Goal: Task Accomplishment & Management: Manage account settings

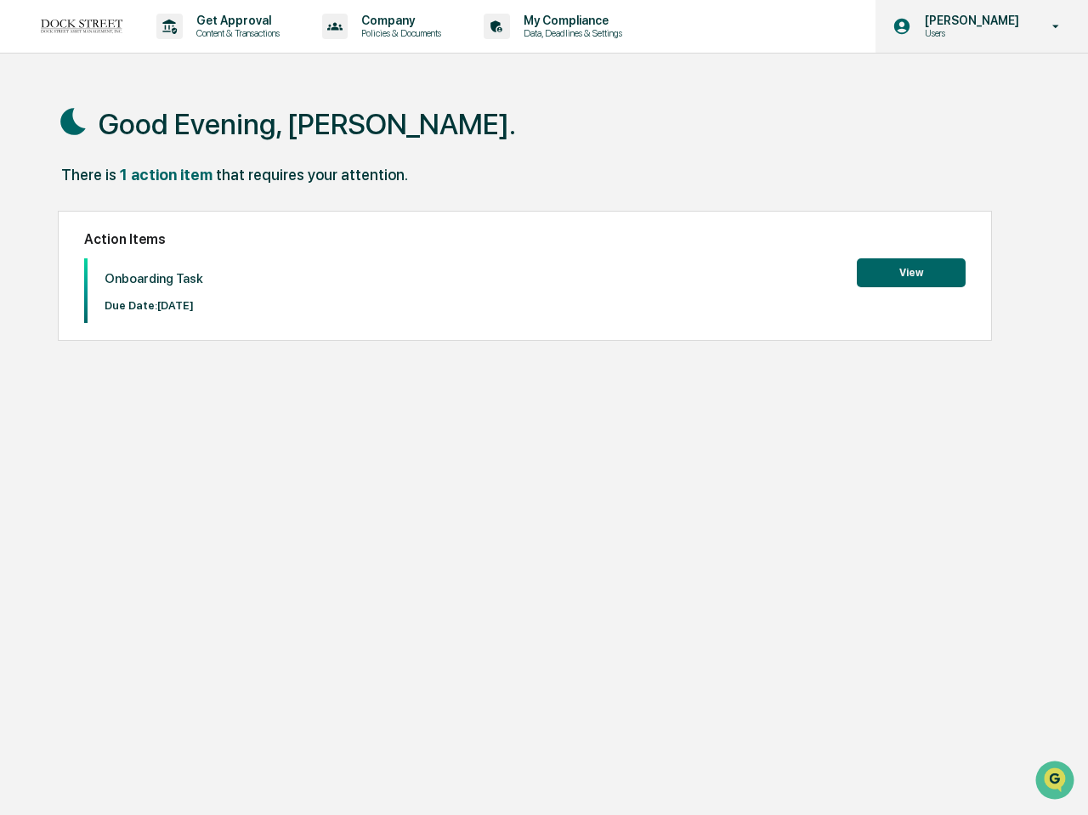
click at [1004, 26] on p "[PERSON_NAME]" at bounding box center [969, 21] width 116 height 14
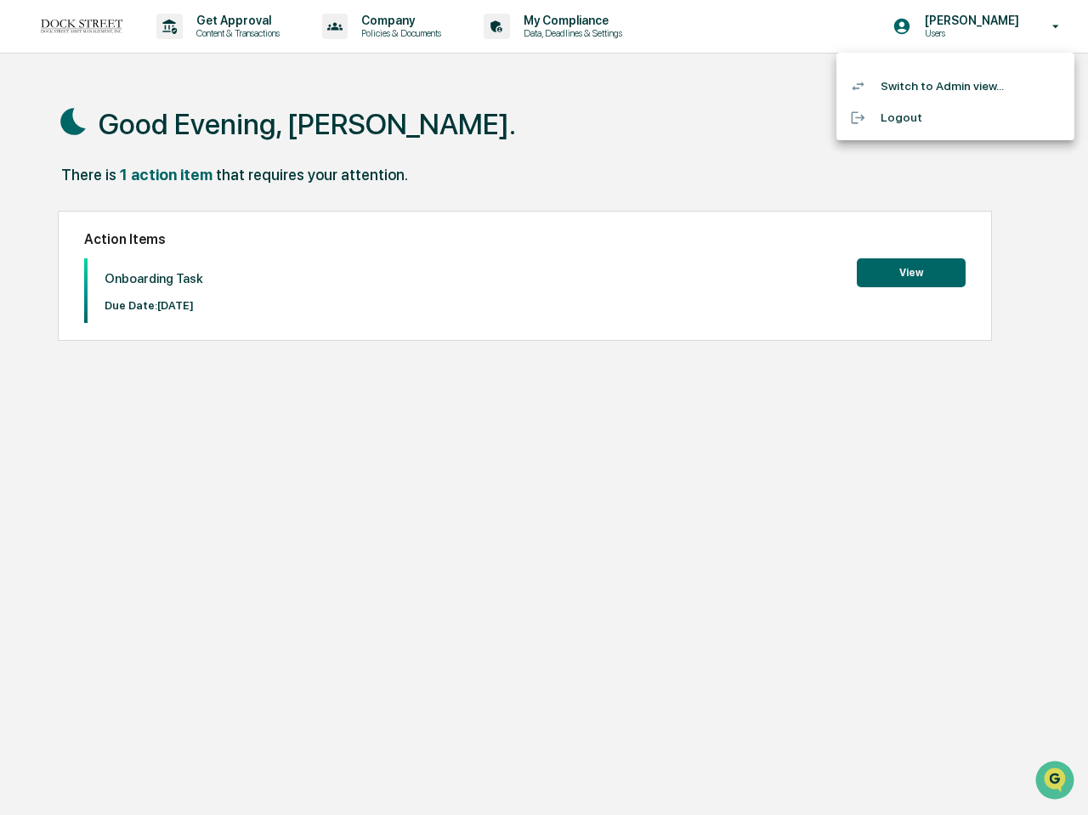
click at [945, 87] on li "Switch to Admin view..." at bounding box center [955, 86] width 238 height 31
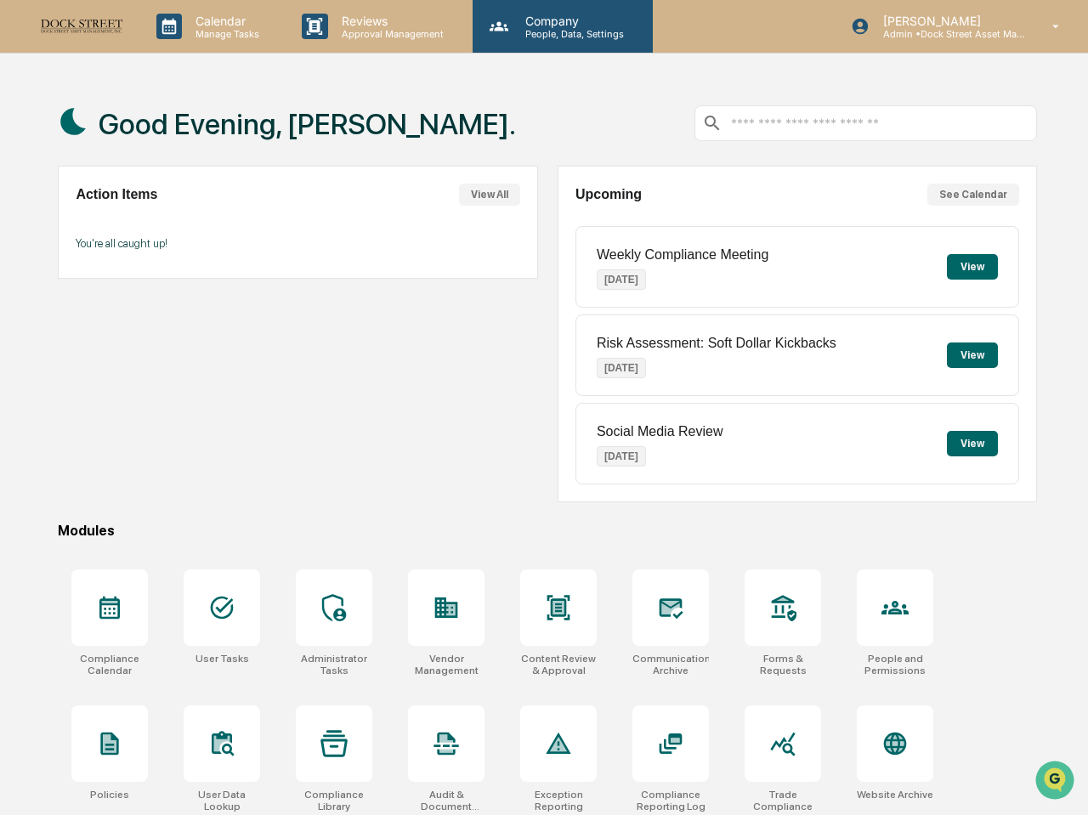
click at [552, 33] on p "People, Data, Settings" at bounding box center [572, 34] width 121 height 12
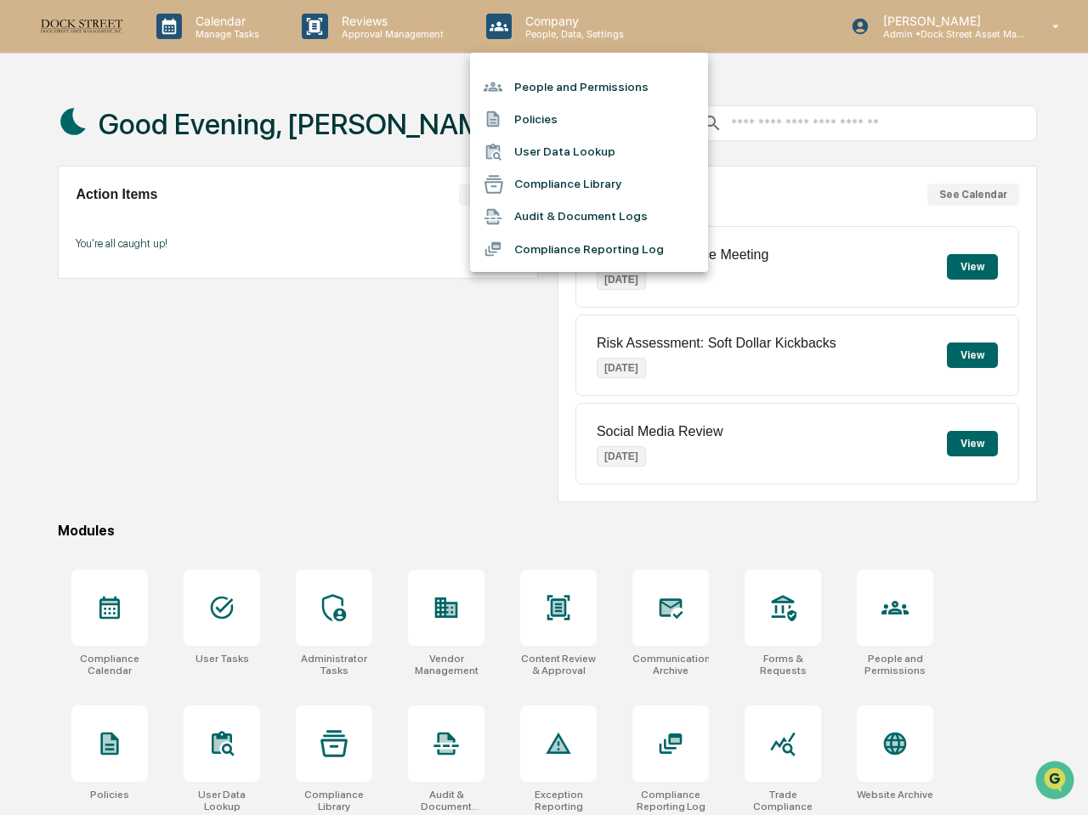
click at [553, 193] on li "Compliance Library" at bounding box center [589, 184] width 238 height 32
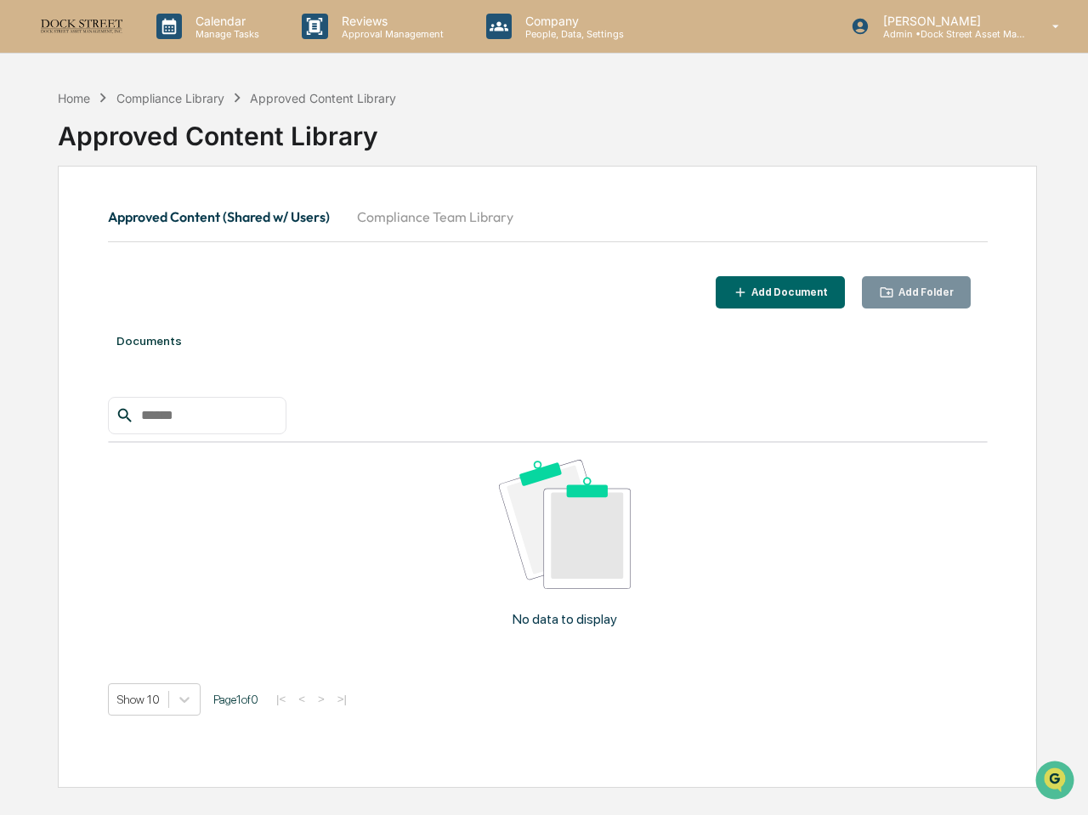
click at [436, 213] on button "Compliance Team Library" at bounding box center [435, 216] width 184 height 41
click at [605, 286] on div "Add Document Add Folder" at bounding box center [548, 292] width 880 height 33
click at [422, 61] on div "Calendar Manage Tasks Reviews Approval Management Company People, Data, Setting…" at bounding box center [544, 448] width 1088 height 896
click at [776, 294] on div "Add Document" at bounding box center [788, 292] width 80 height 12
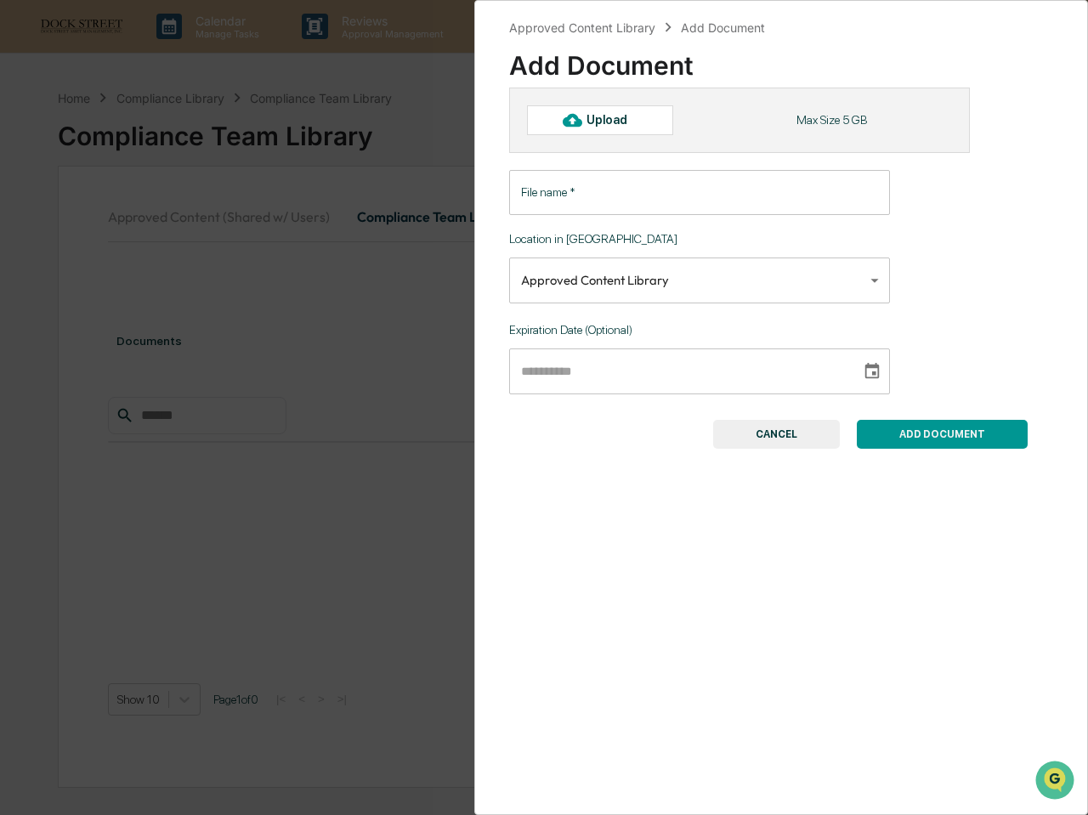
click at [625, 123] on div "Upload" at bounding box center [614, 120] width 55 height 14
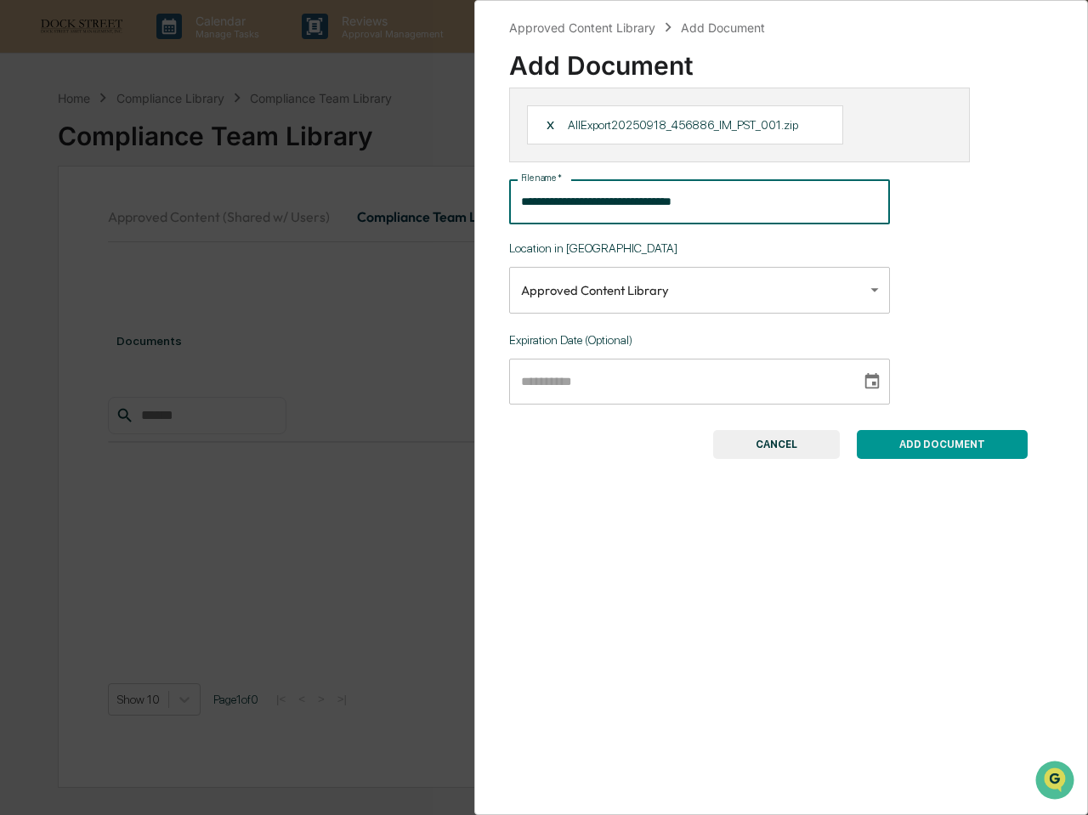
click at [655, 208] on input "**********" at bounding box center [699, 201] width 381 height 45
type input "**********"
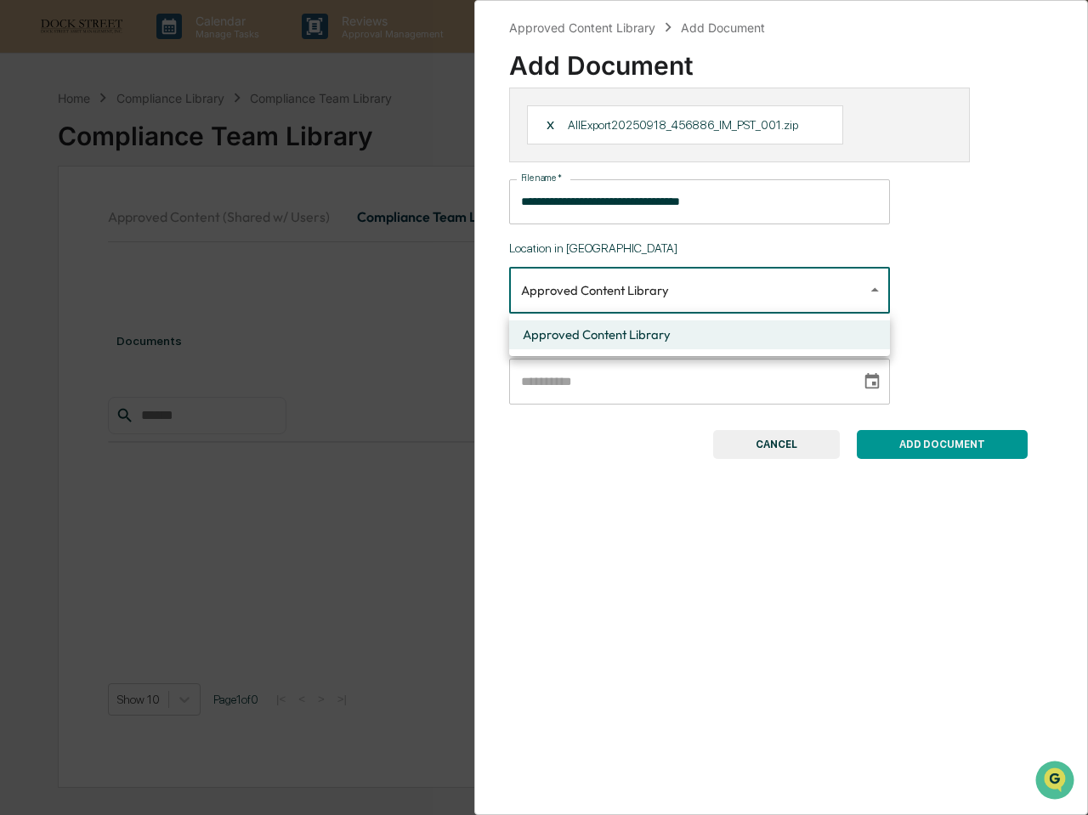
click at [740, 287] on body "**********" at bounding box center [544, 448] width 1088 height 896
click at [740, 287] on div at bounding box center [544, 407] width 1088 height 815
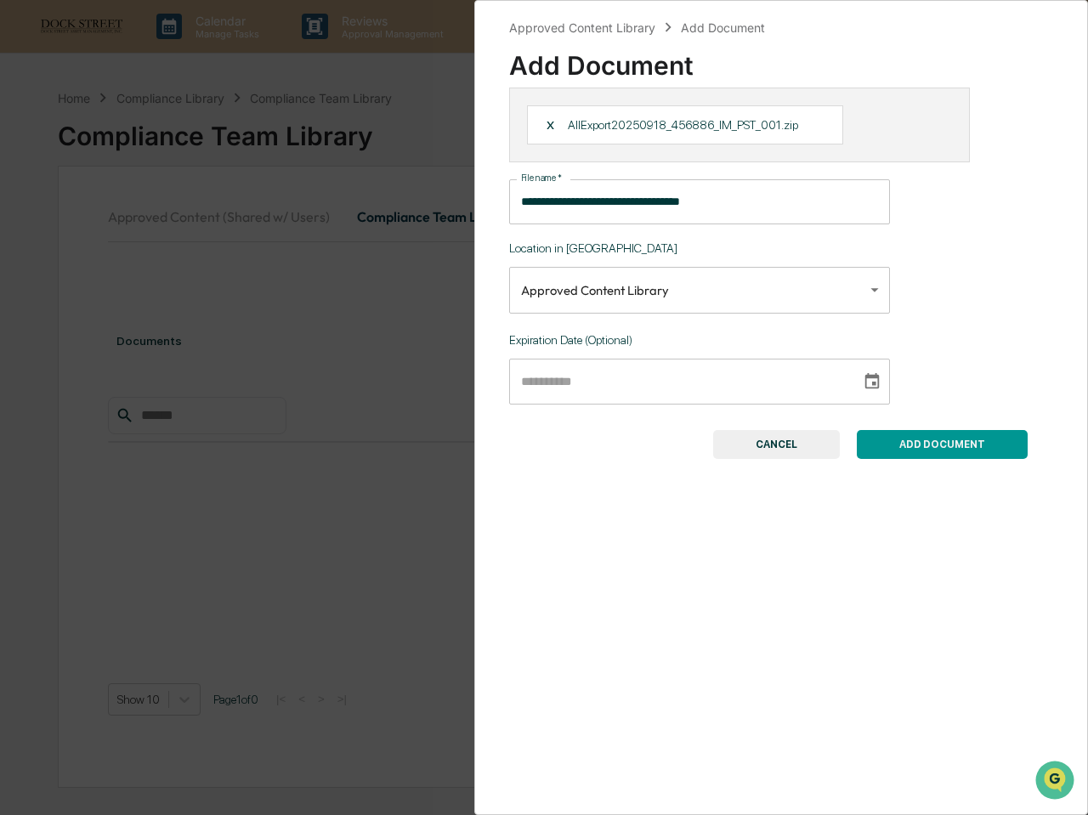
click at [955, 434] on button "ADD DOCUMENT" at bounding box center [942, 444] width 171 height 29
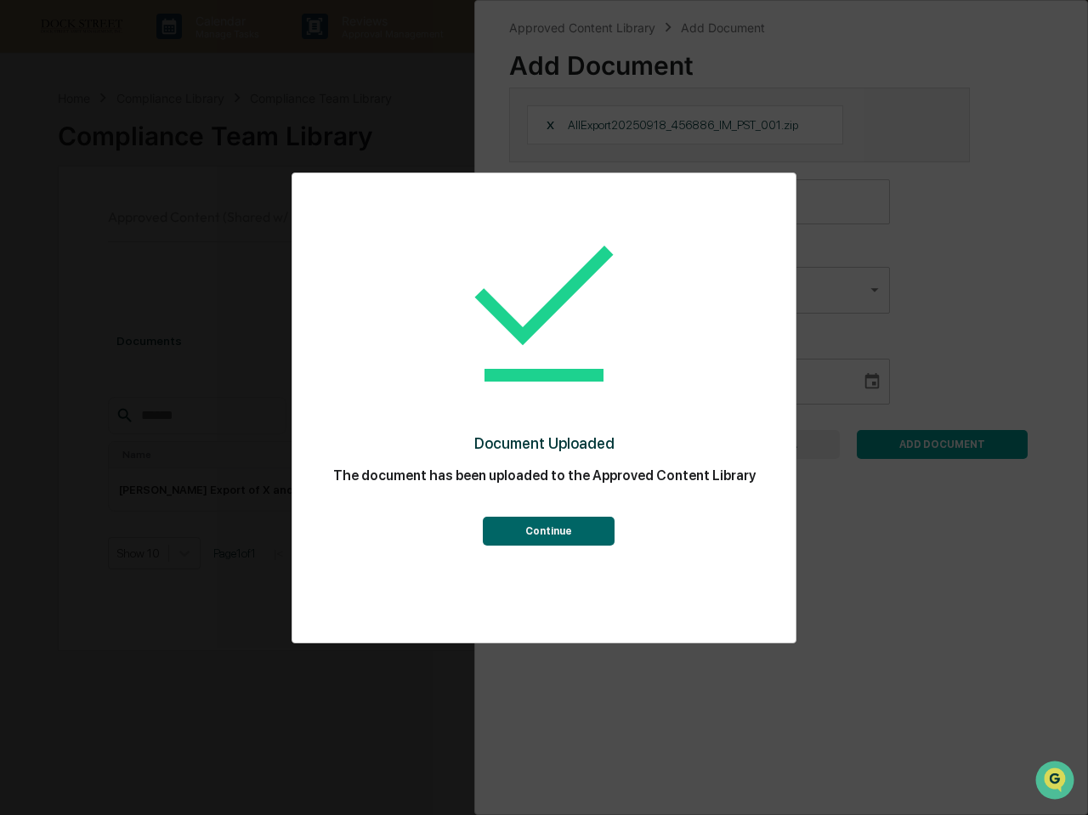
click at [556, 538] on button "Continue" at bounding box center [549, 531] width 132 height 29
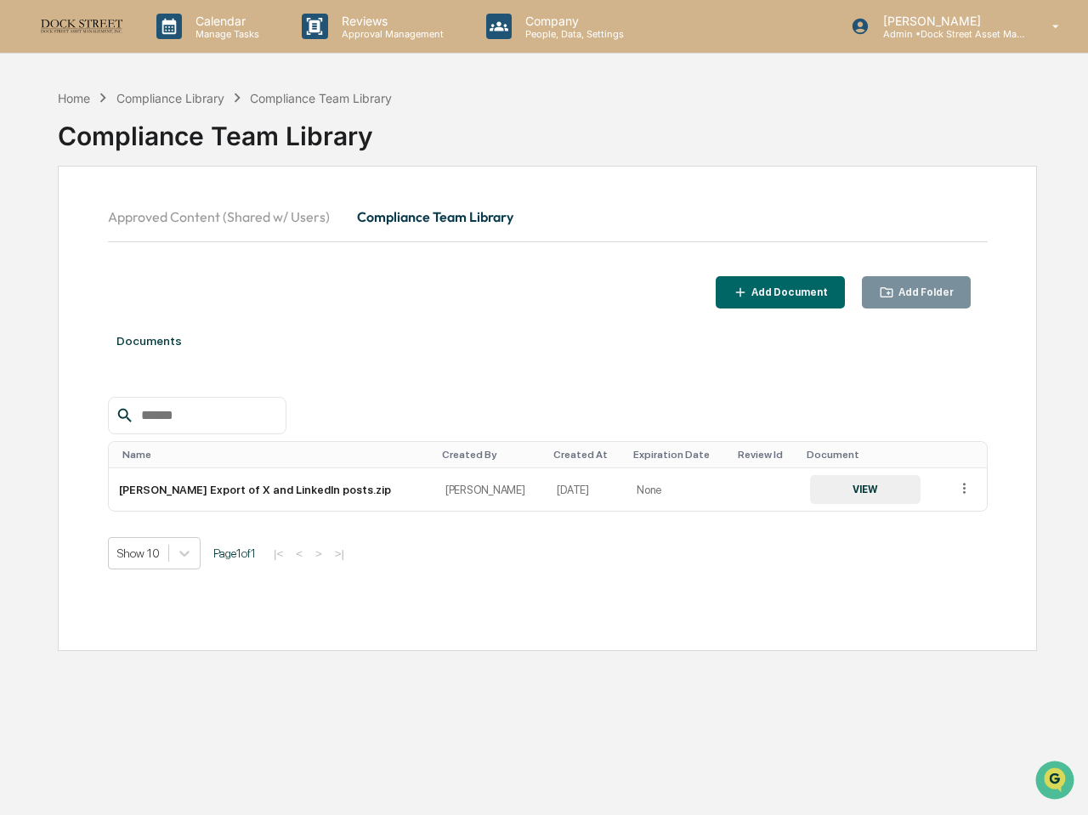
click at [693, 109] on div "Compliance Team Library" at bounding box center [547, 129] width 979 height 44
click at [69, 29] on img at bounding box center [82, 26] width 82 height 15
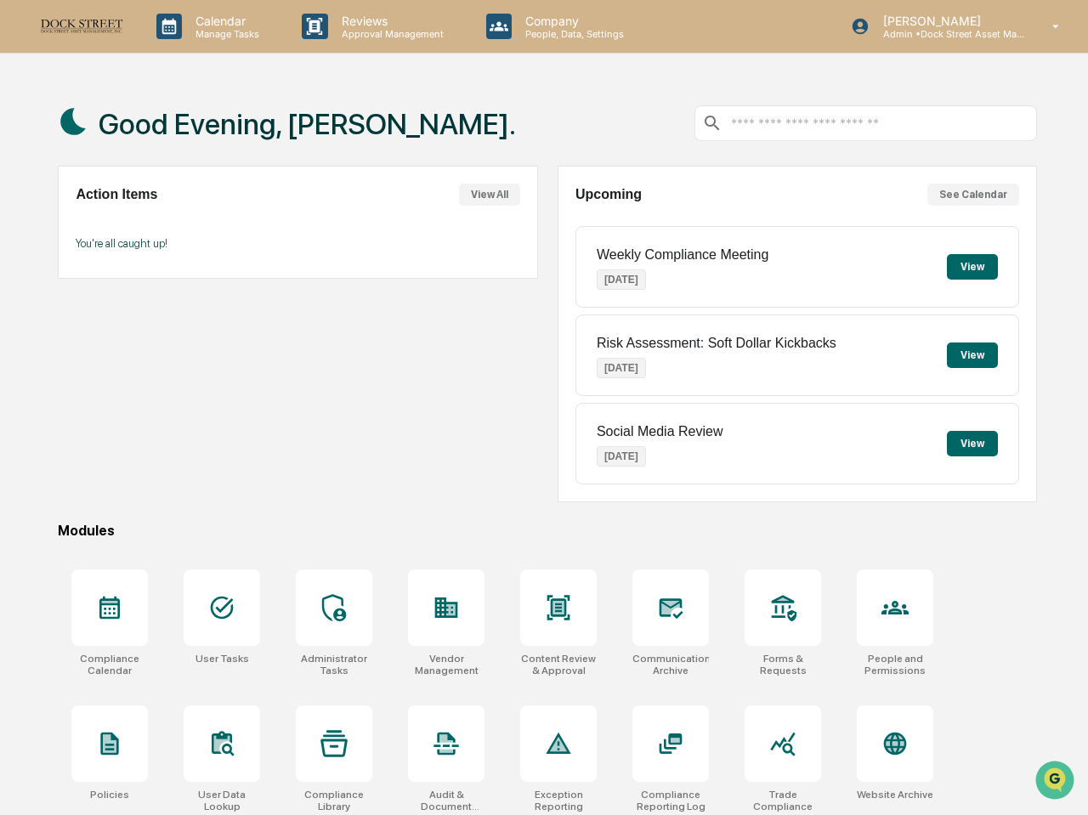
click at [417, 261] on div "Action Items View All You're all caught up!" at bounding box center [297, 222] width 479 height 113
click at [536, 33] on p "People, Data, Settings" at bounding box center [572, 34] width 121 height 12
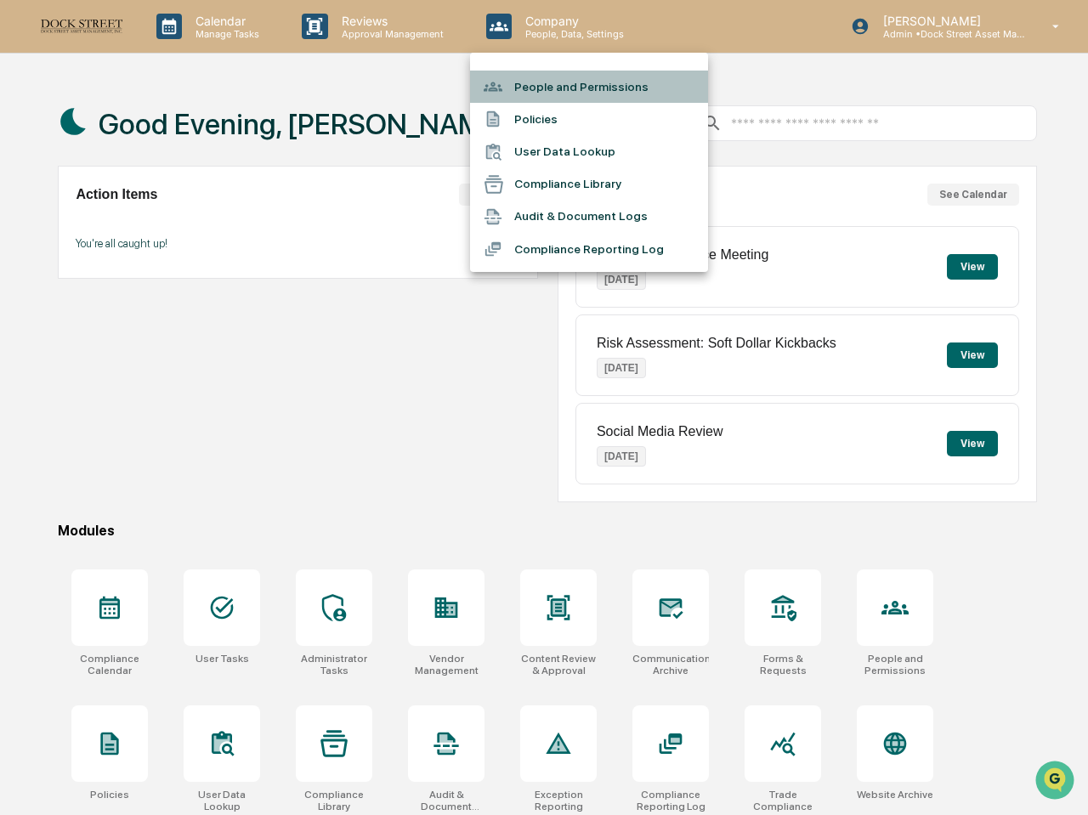
click at [536, 78] on li "People and Permissions" at bounding box center [589, 87] width 238 height 32
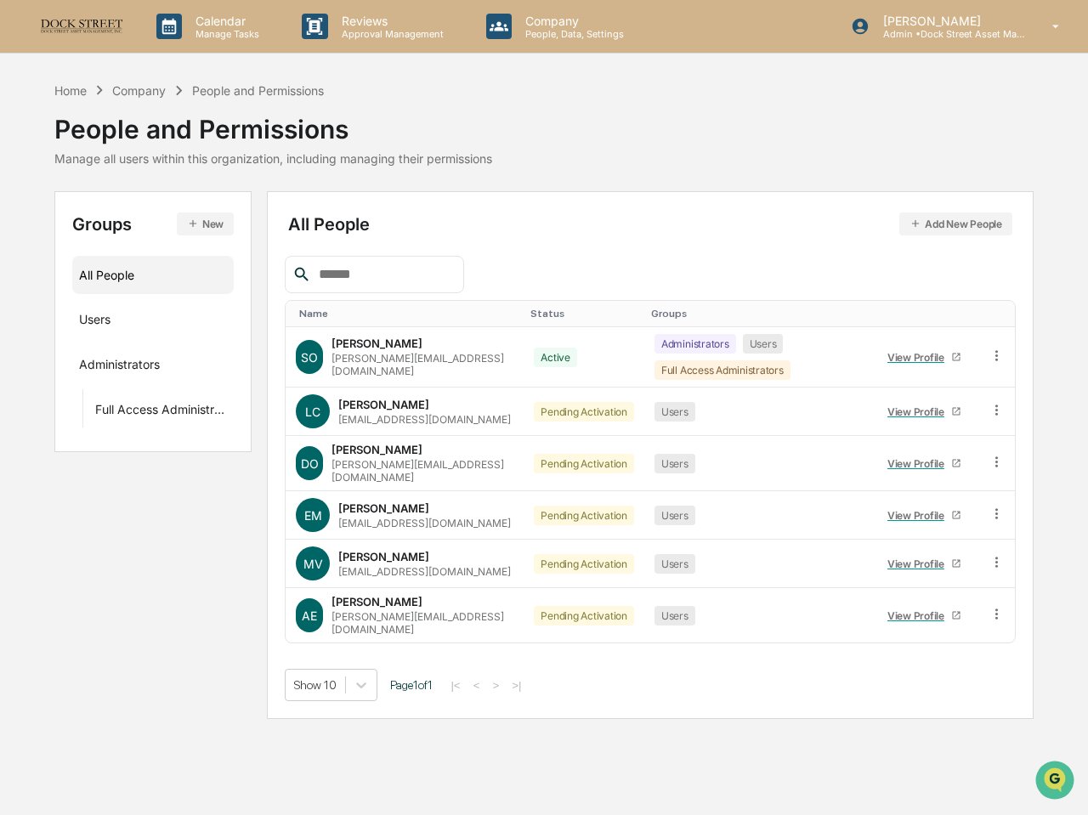
click at [493, 188] on div "Home Company People and Permissions People and Permissions Manage all users wit…" at bounding box center [543, 136] width 979 height 111
click at [490, 156] on div "Manage all users within this organization, including managing their permissions" at bounding box center [273, 158] width 438 height 14
click at [398, 36] on p "Approval Management" at bounding box center [390, 34] width 124 height 12
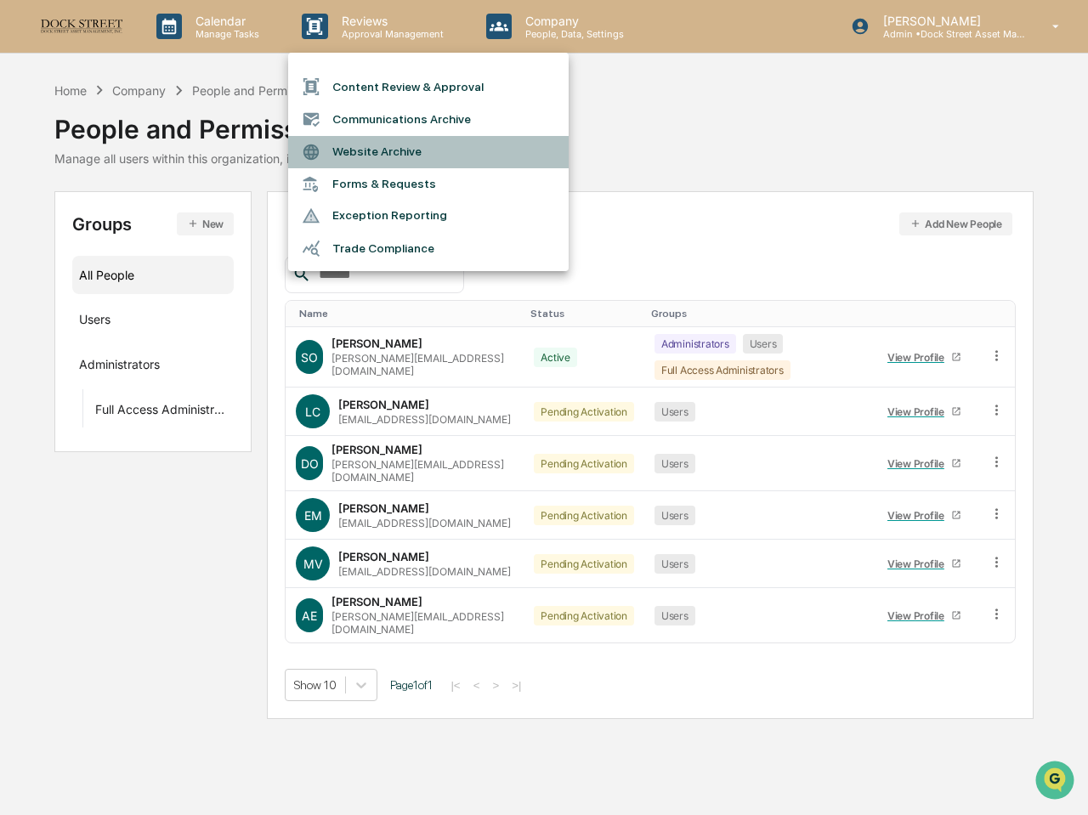
click at [399, 155] on li "Website Archive" at bounding box center [428, 152] width 281 height 32
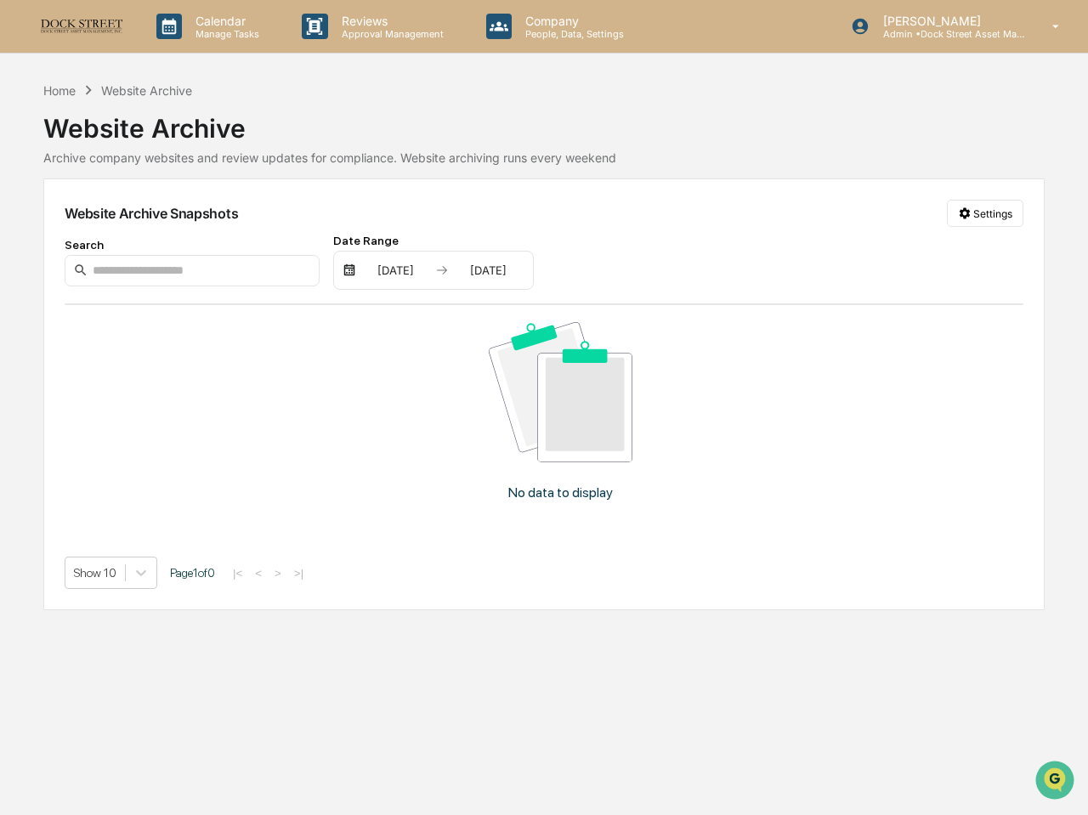
click at [1011, 196] on div "Website Archive Snapshots Settings Search Date Range 01/01/2025 12/31/2025 No d…" at bounding box center [543, 395] width 1001 height 432
click at [996, 207] on html "Calendar Manage Tasks Reviews Approval Management Company People, Data, Setting…" at bounding box center [544, 407] width 1088 height 815
click at [975, 247] on div "Manage Archived Websites" at bounding box center [989, 248] width 191 height 27
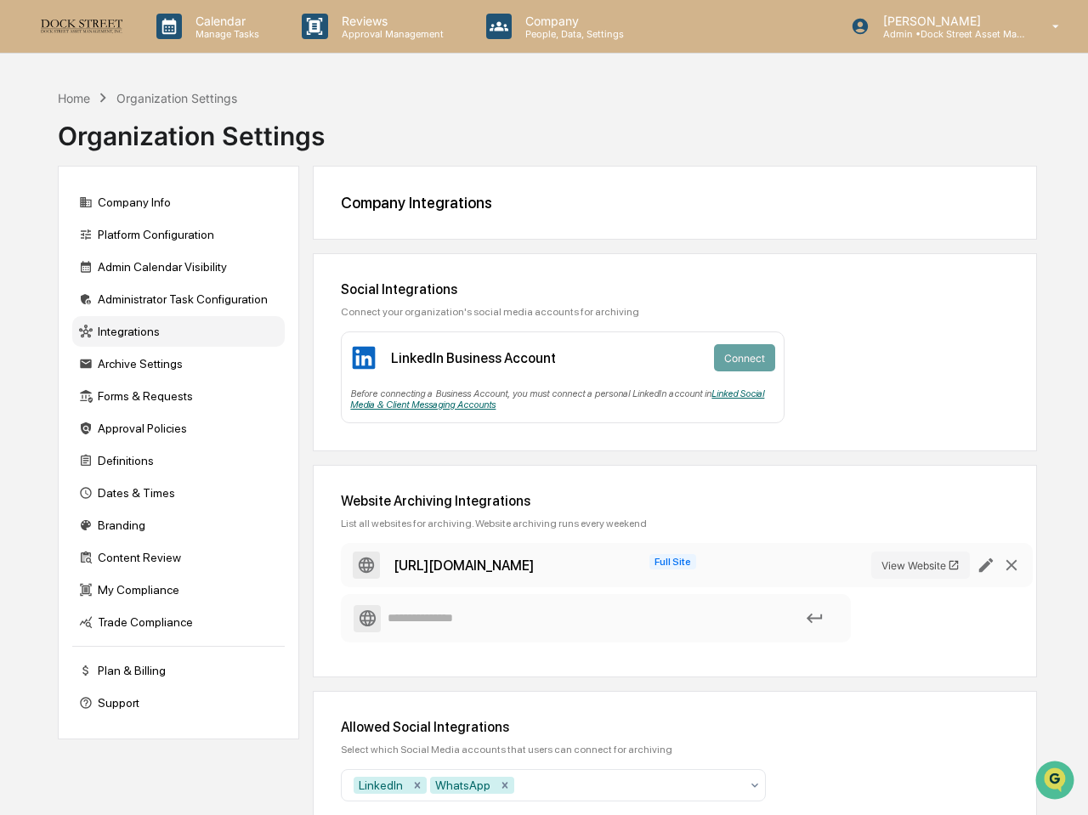
click at [736, 394] on link "Linked Social Media & Client Messaging Accounts" at bounding box center [557, 399] width 414 height 22
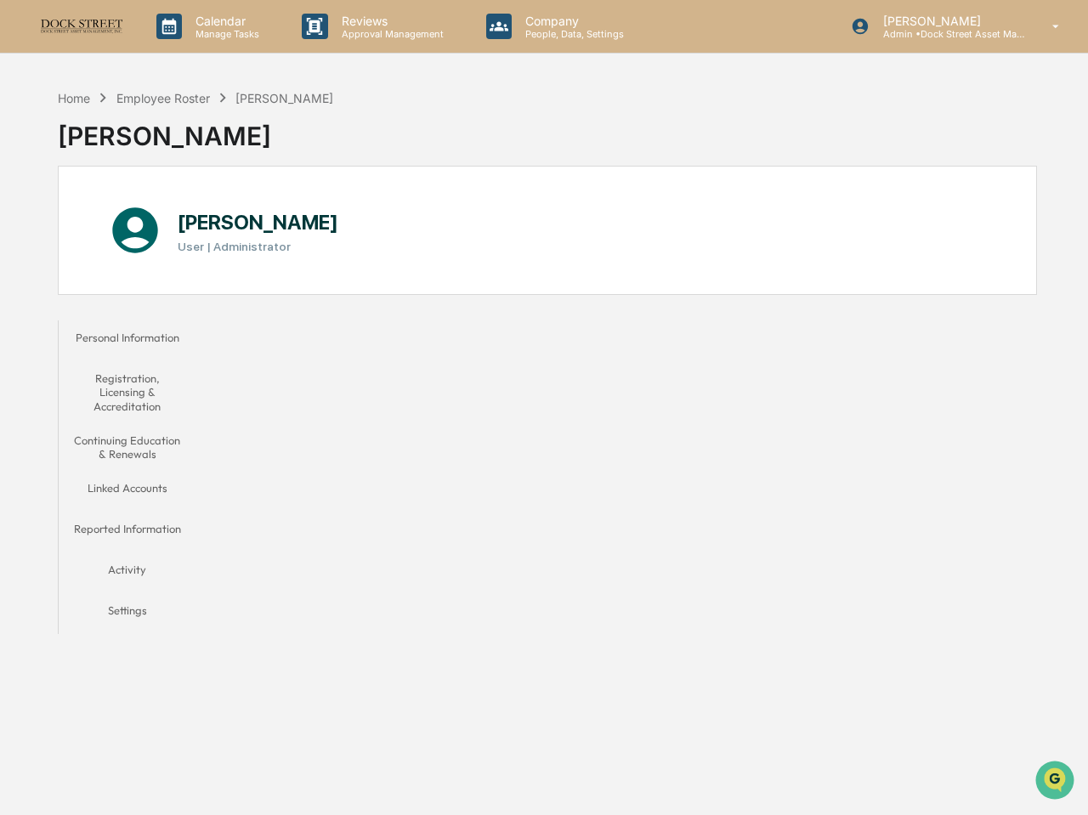
click at [150, 489] on button "Linked Accounts" at bounding box center [127, 491] width 136 height 41
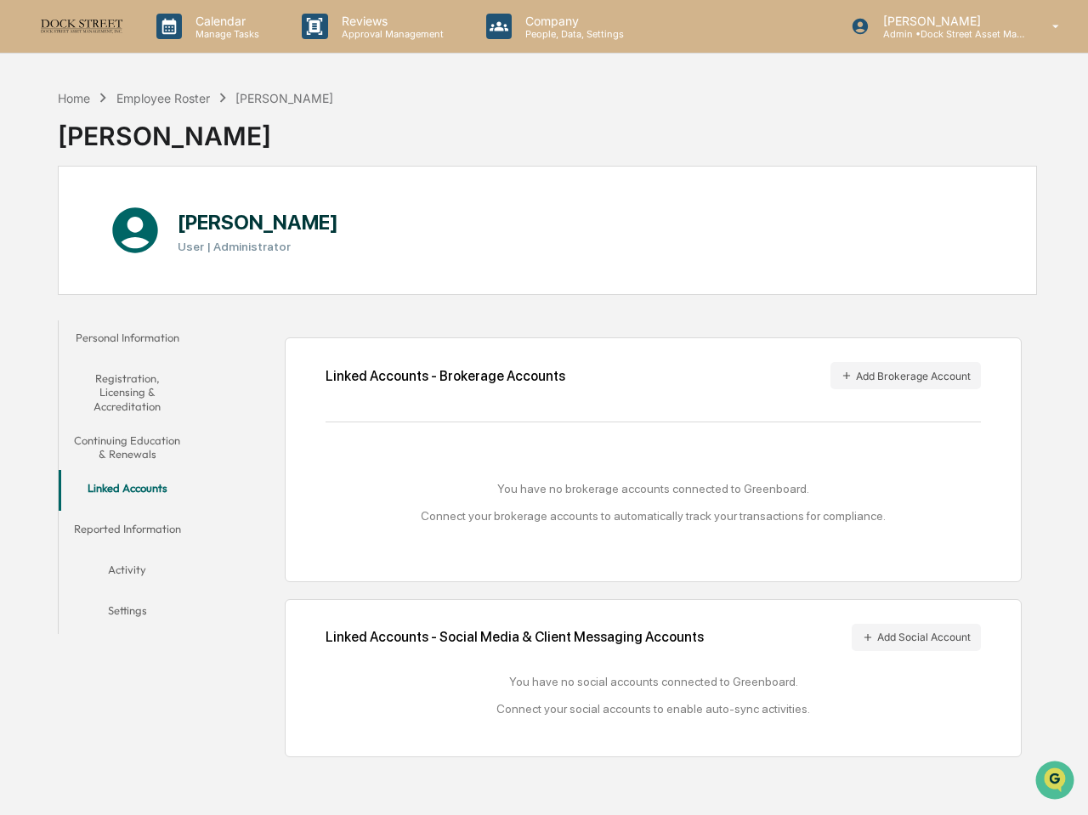
click at [731, 460] on div "You have no brokerage accounts connected to Greenboard. Connect your brokerage …" at bounding box center [653, 502] width 655 height 109
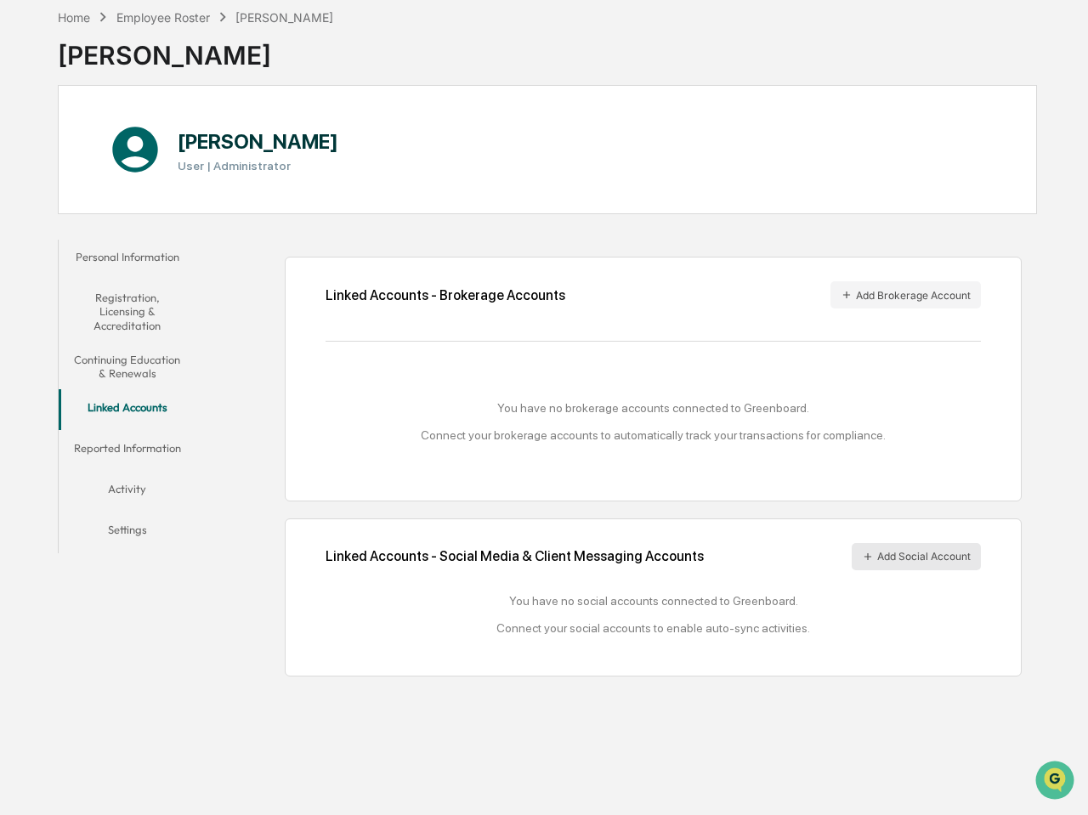
scroll to position [98, 0]
click at [882, 543] on button "Add Social Account" at bounding box center [916, 556] width 129 height 27
click at [682, 102] on div "[PERSON_NAME] User | Administrator" at bounding box center [547, 149] width 979 height 129
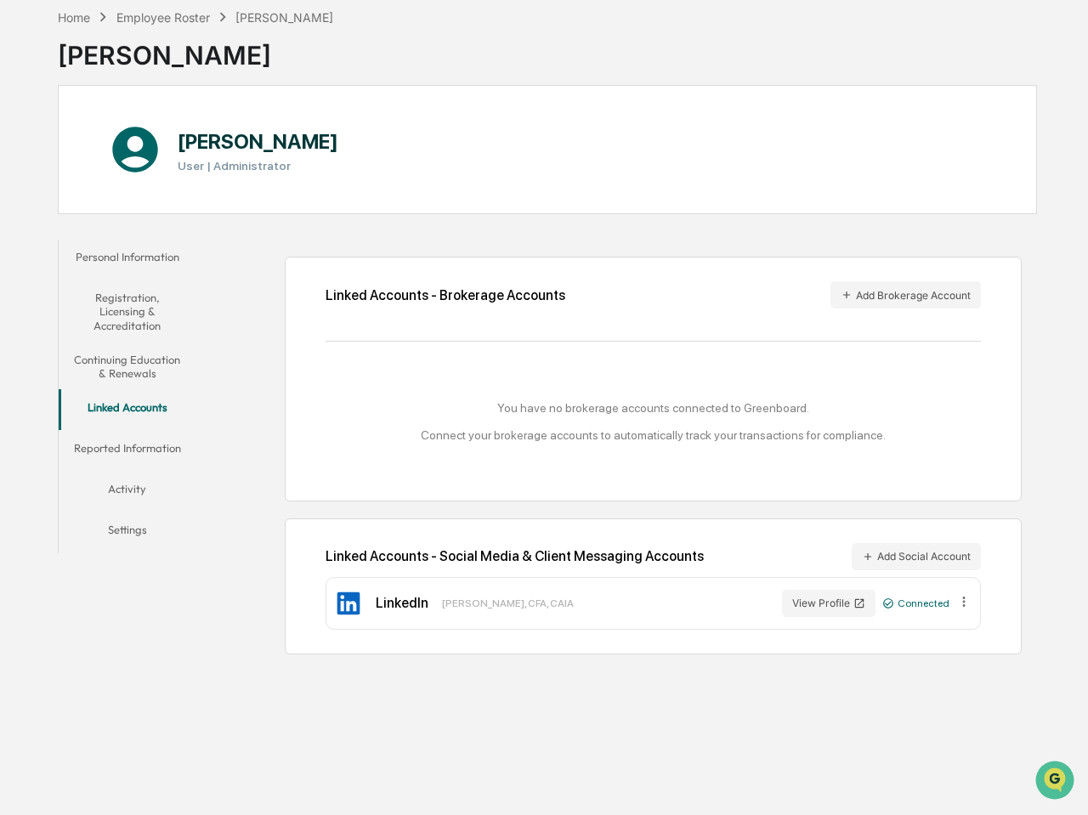
click at [541, 462] on div "Linked Accounts - Brokerage Accounts Add Brokerage Account You have no brokerag…" at bounding box center [653, 379] width 737 height 244
click at [118, 281] on button "Registration, Licensing & Accreditation" at bounding box center [127, 312] width 136 height 62
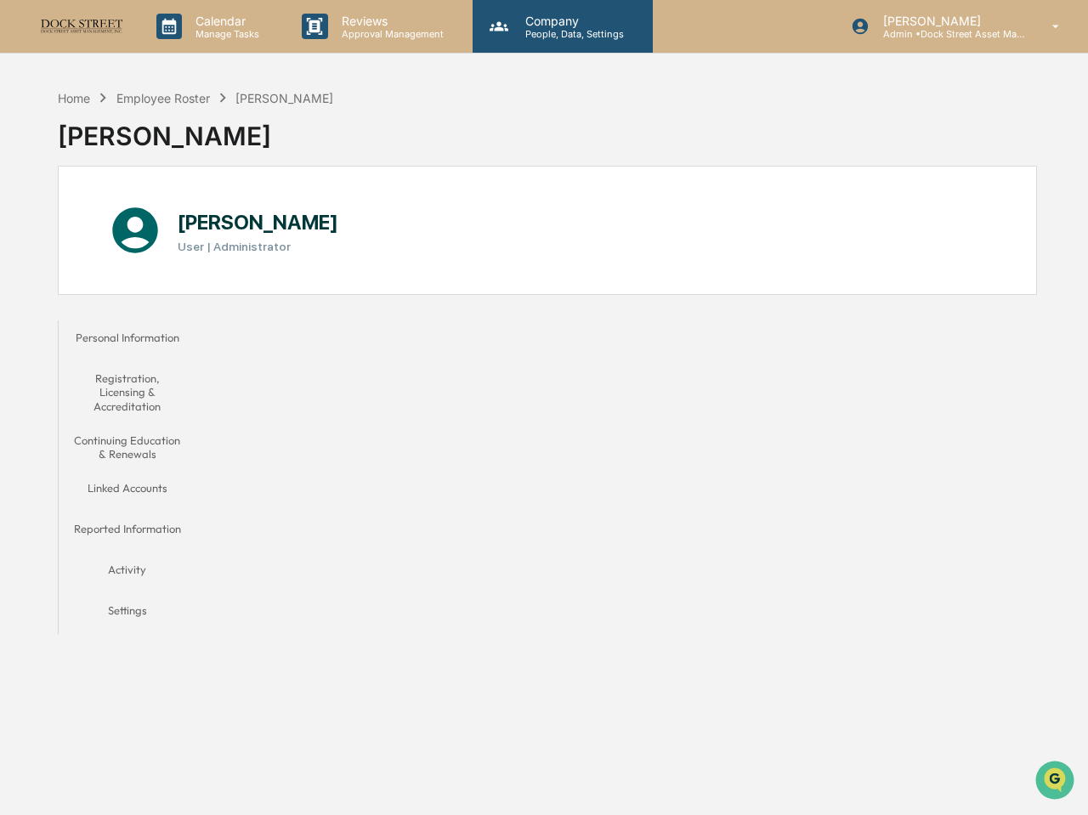
click at [555, 9] on div "Company People, Data, Settings" at bounding box center [563, 26] width 180 height 53
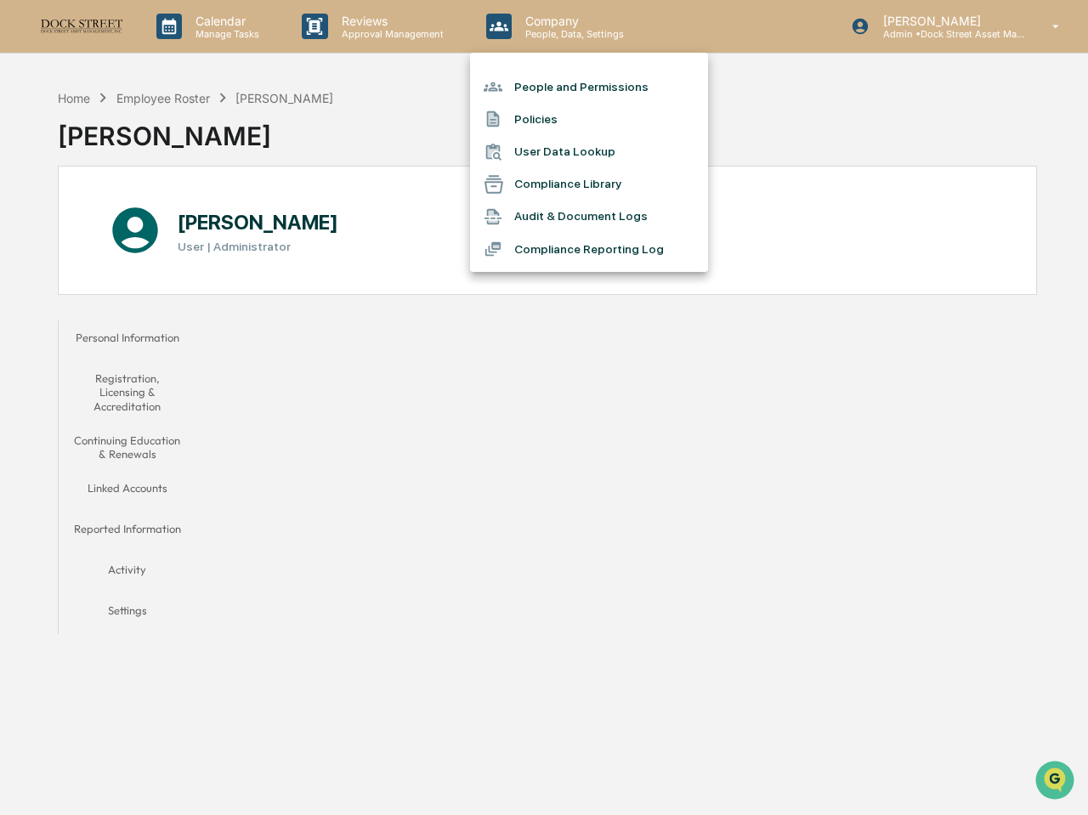
click at [521, 91] on li "People and Permissions" at bounding box center [589, 87] width 238 height 32
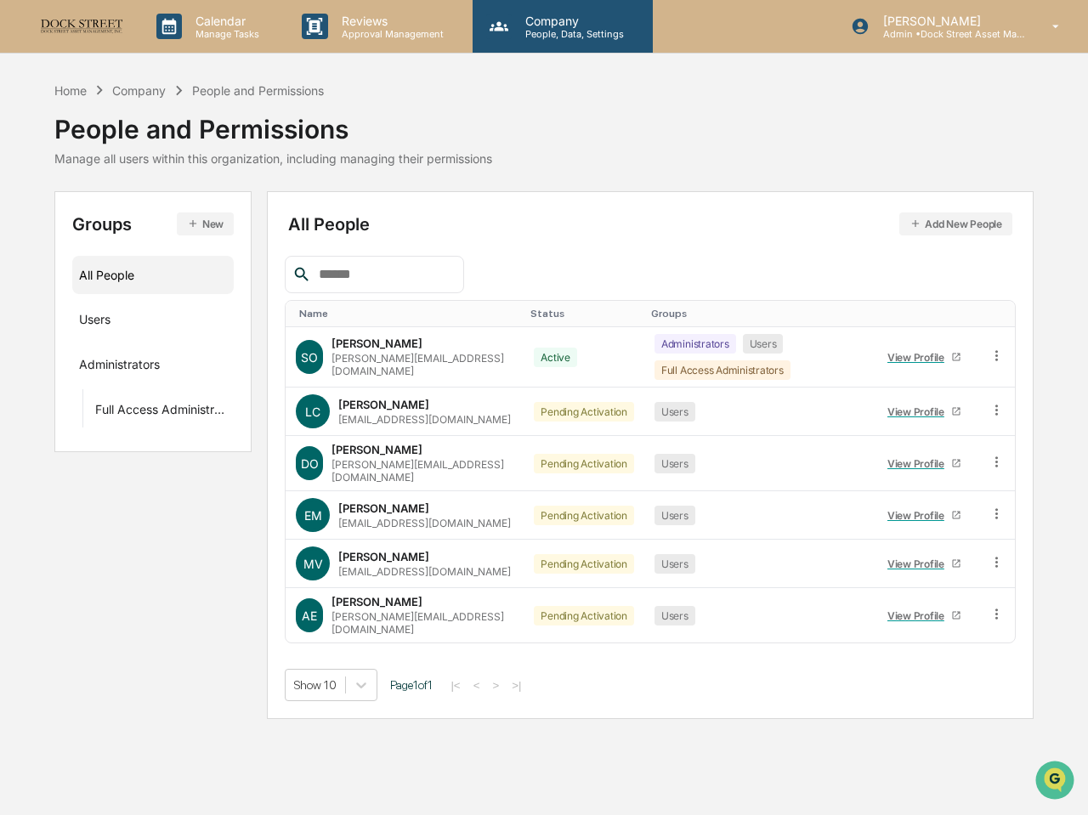
click at [544, 23] on p "Company" at bounding box center [572, 21] width 121 height 14
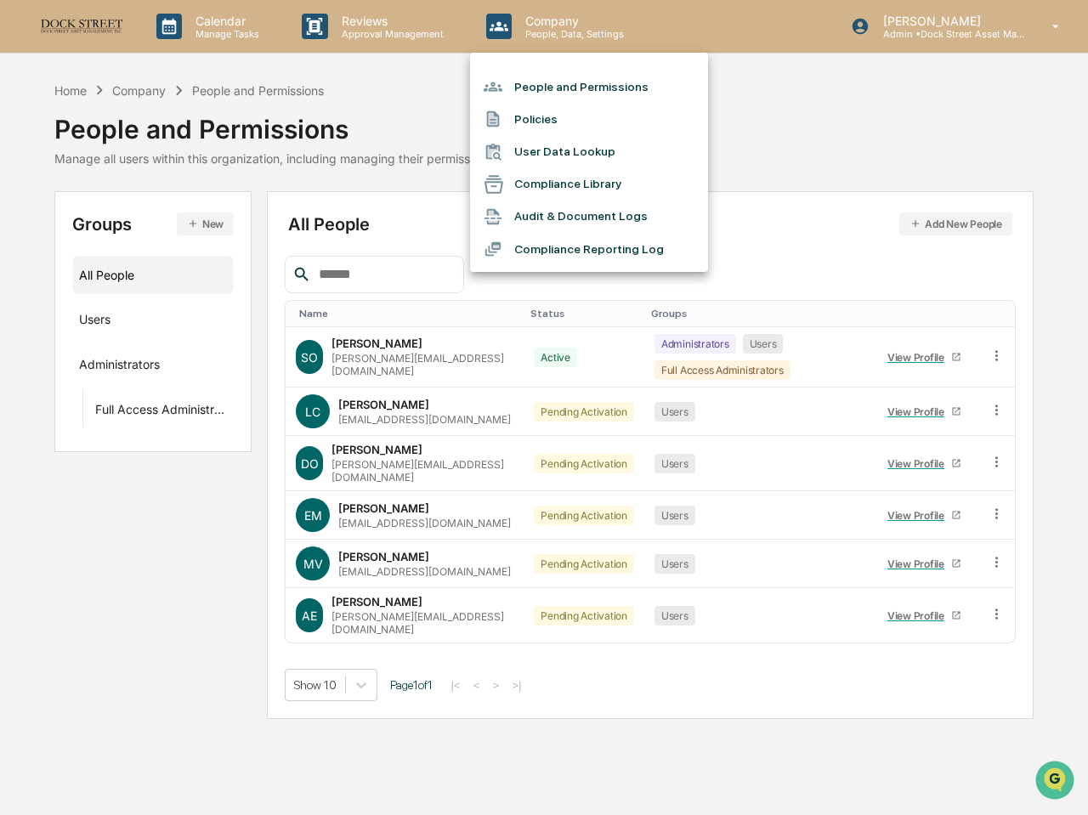
click at [349, 31] on div at bounding box center [544, 407] width 1088 height 815
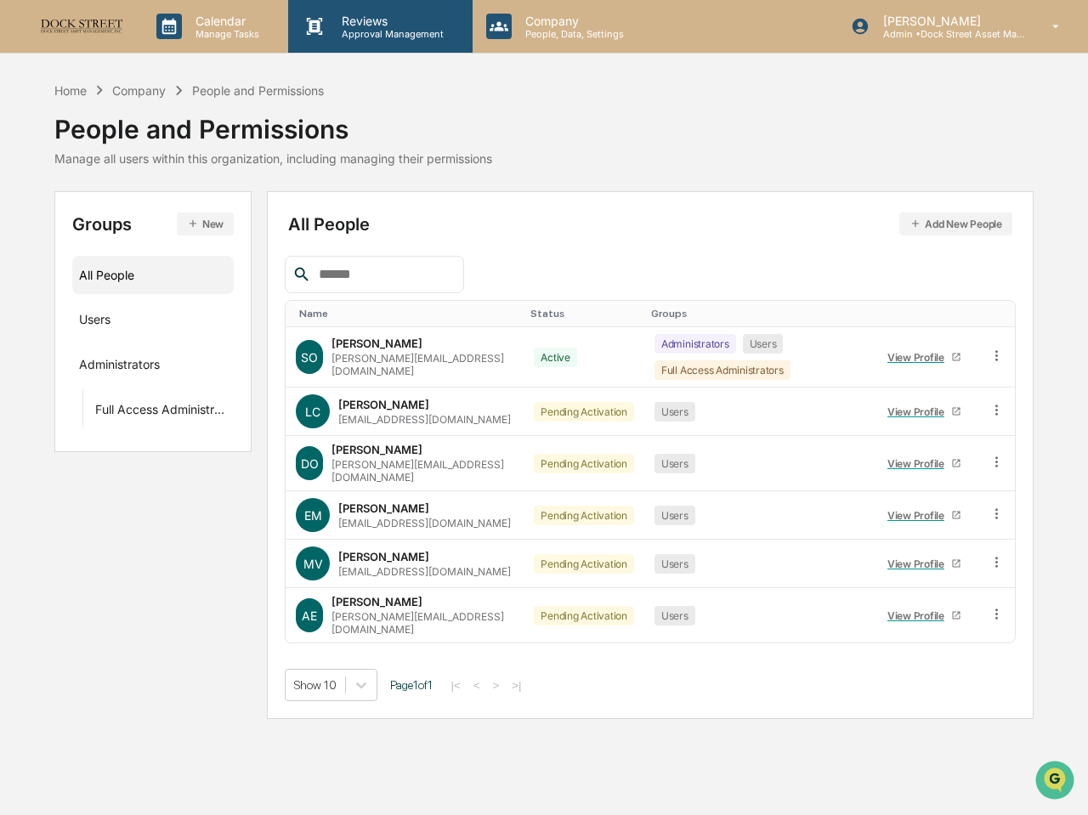
click at [353, 31] on p "Approval Management" at bounding box center [390, 34] width 124 height 12
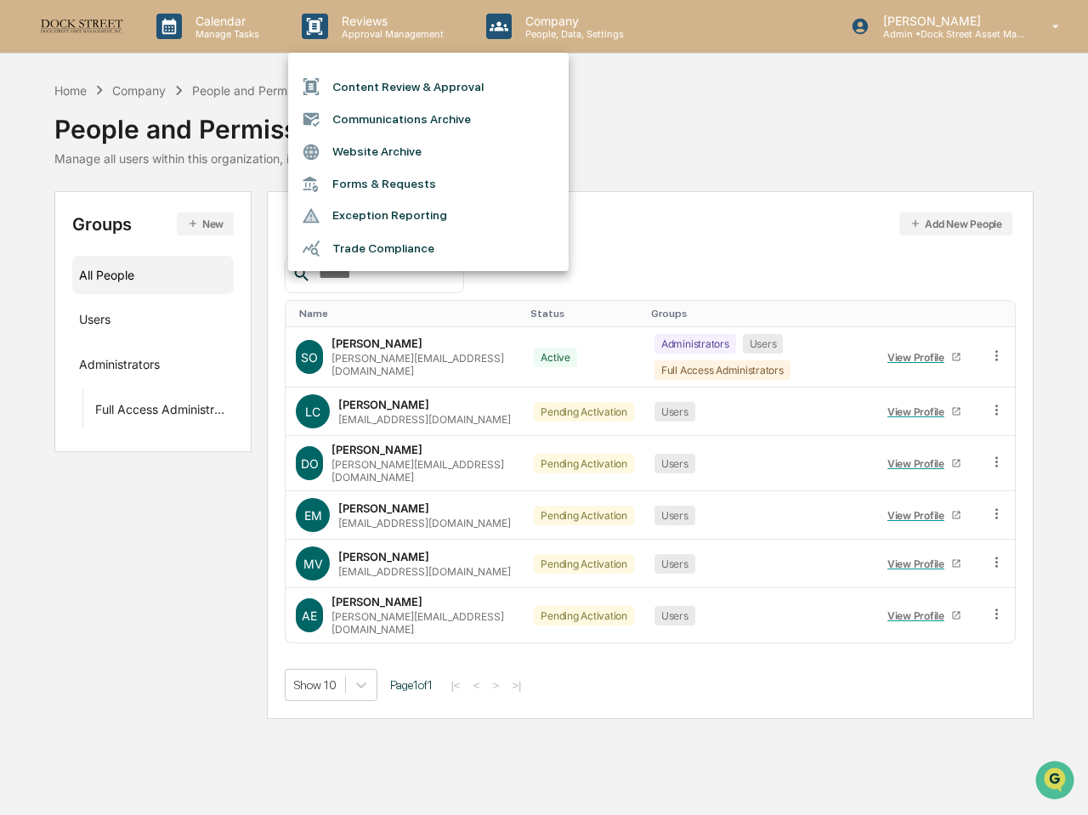
click at [368, 143] on li "Website Archive" at bounding box center [428, 152] width 281 height 32
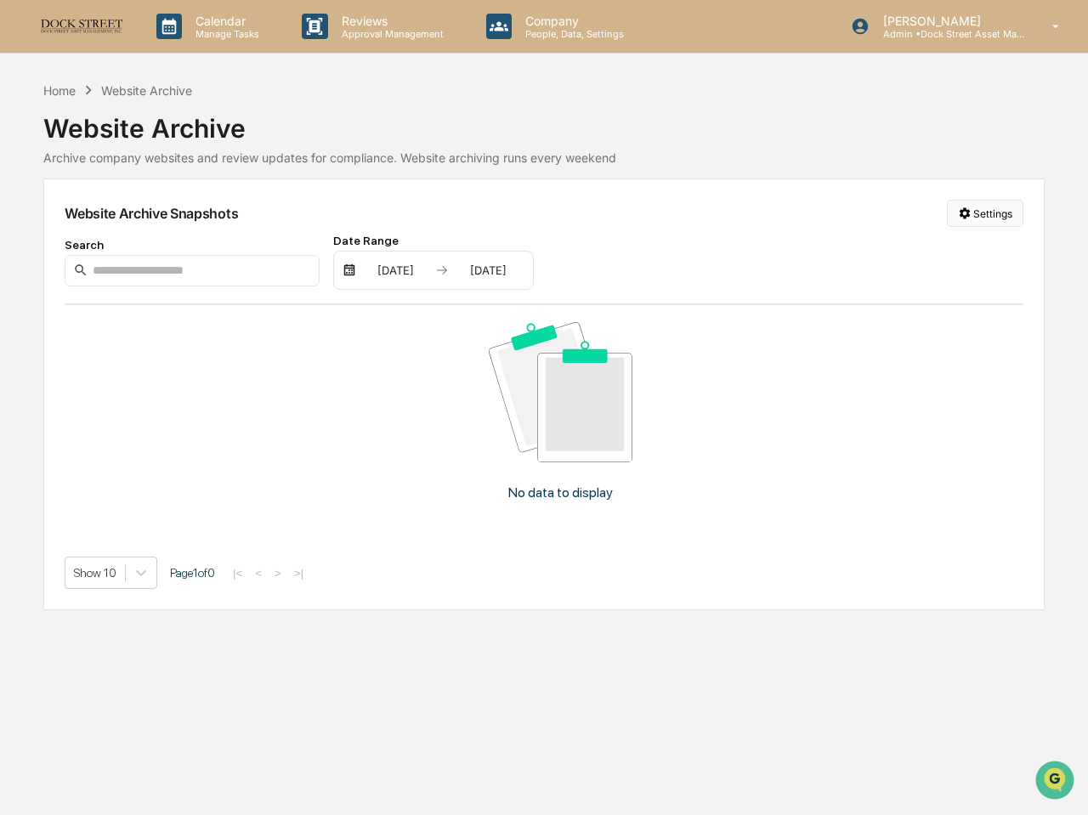
click at [985, 213] on html "Calendar Manage Tasks Reviews Approval Management Company People, Data, Setting…" at bounding box center [544, 407] width 1088 height 815
click at [967, 218] on html "Calendar Manage Tasks Reviews Approval Management Company People, Data, Setting…" at bounding box center [544, 407] width 1088 height 815
click at [962, 249] on div "Manage Archived Websites" at bounding box center [989, 248] width 191 height 27
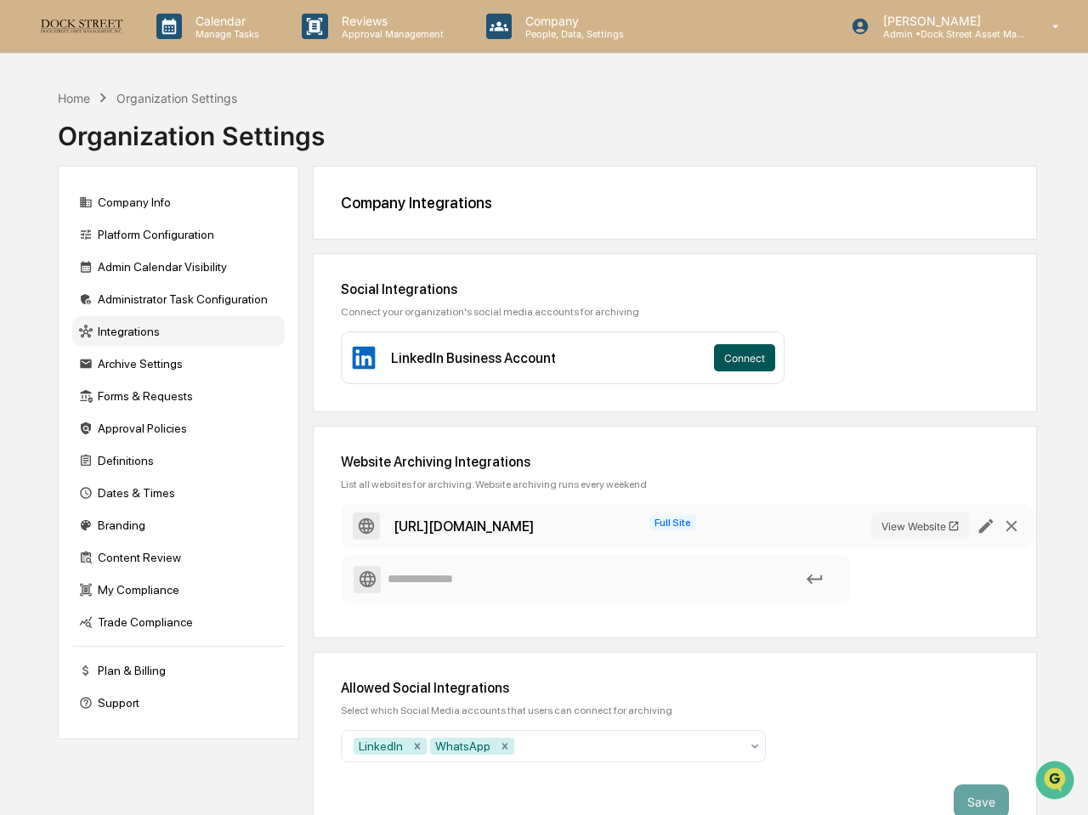
click at [738, 366] on button "Connect" at bounding box center [744, 357] width 61 height 27
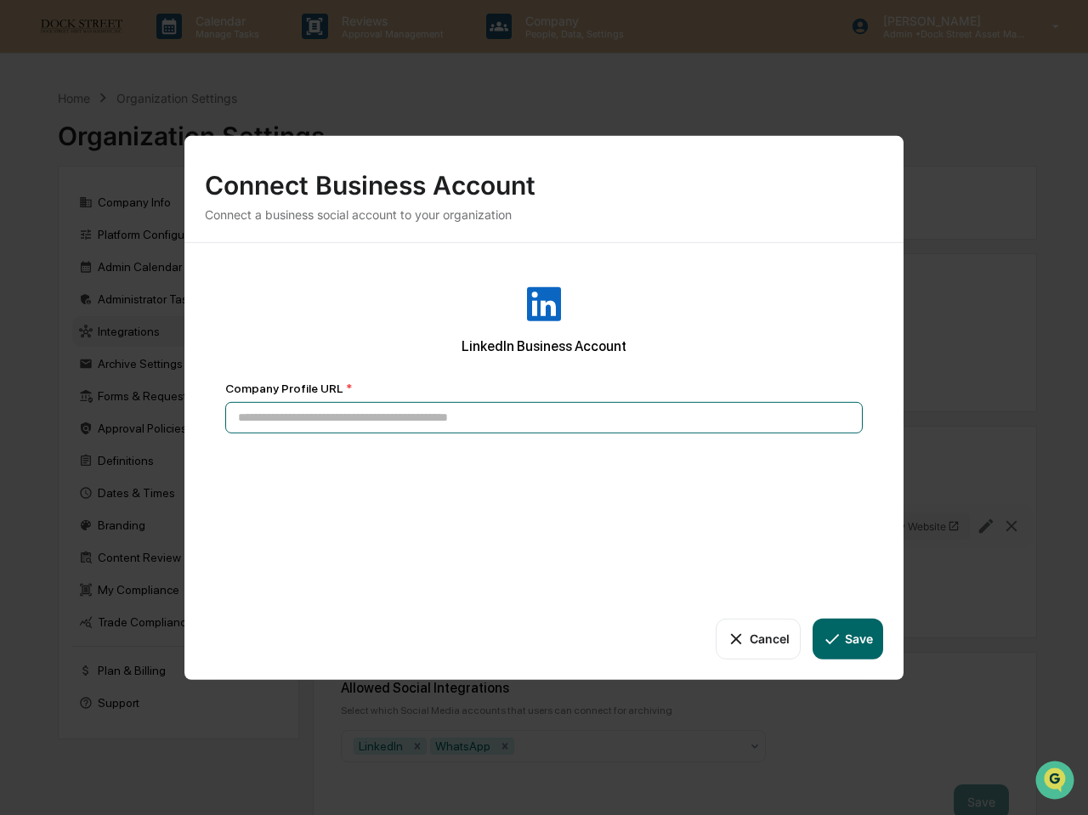
click at [566, 428] on input at bounding box center [544, 416] width 638 height 31
click at [534, 421] on input at bounding box center [544, 416] width 638 height 31
paste input "**********"
type input "**********"
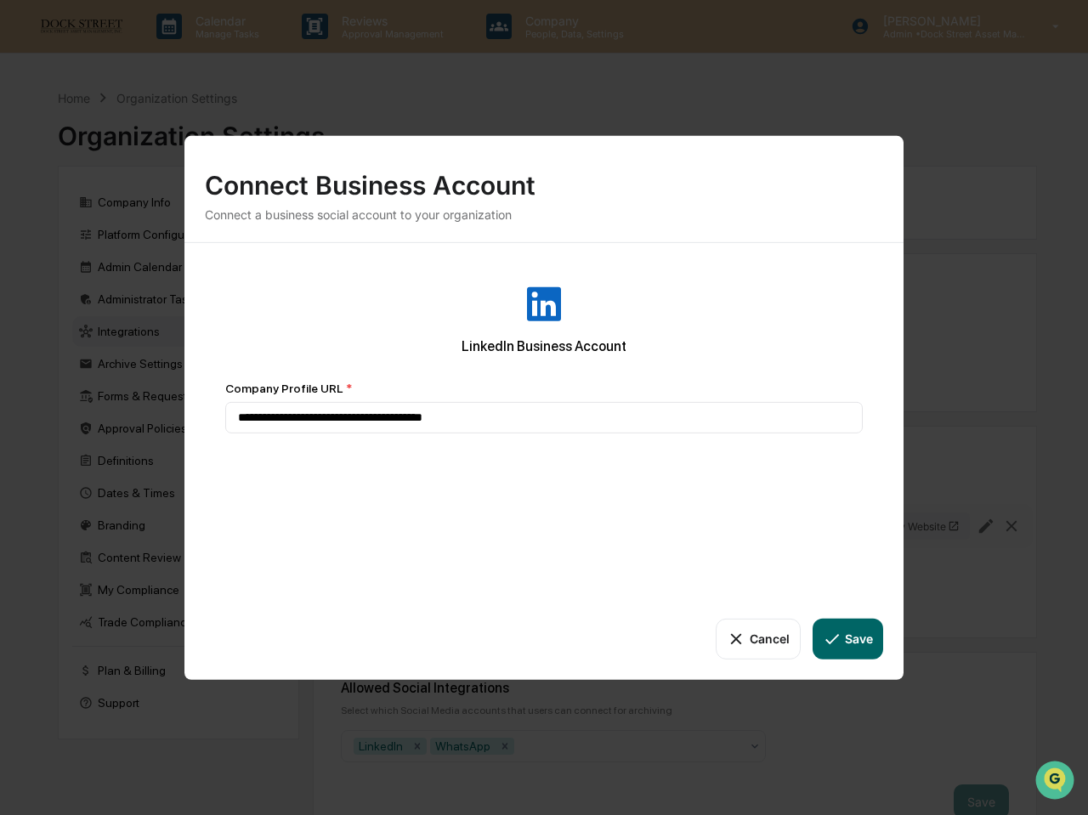
click at [853, 636] on button "Save" at bounding box center [848, 638] width 71 height 41
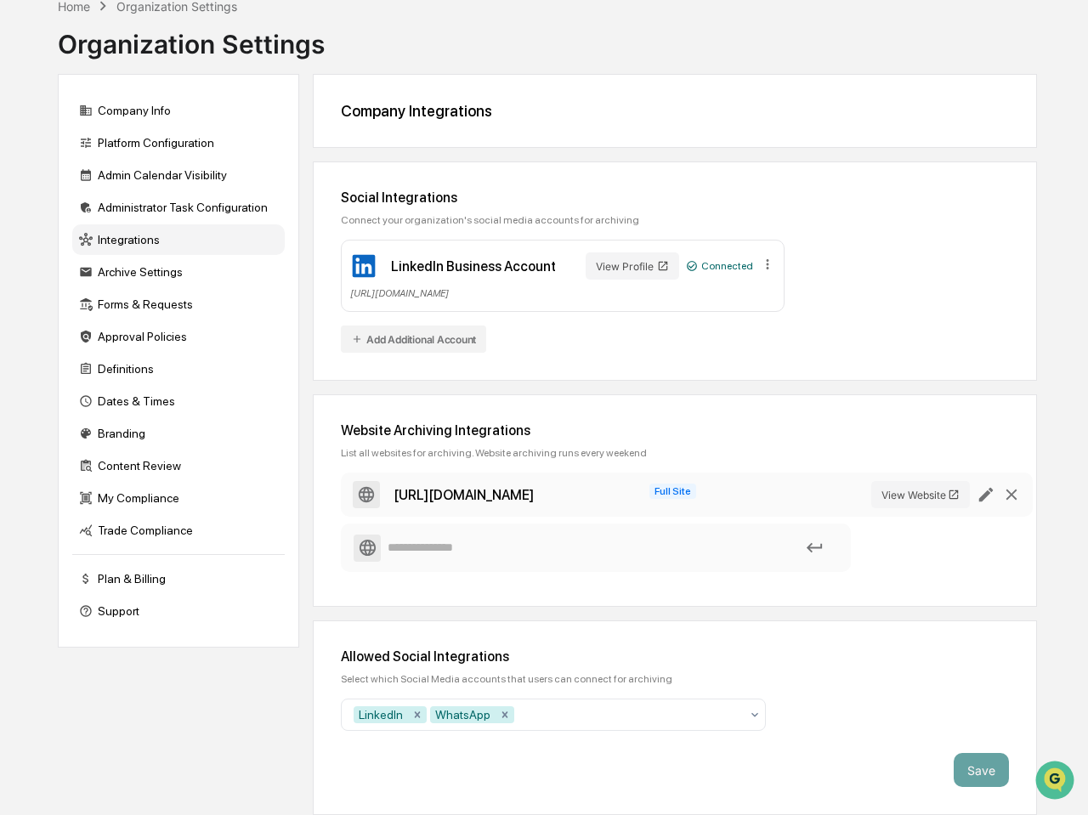
scroll to position [110, 0]
click at [753, 713] on icon at bounding box center [754, 715] width 7 height 4
click at [677, 673] on div "Select which Social Media accounts that users can connect for archiving" at bounding box center [675, 679] width 668 height 12
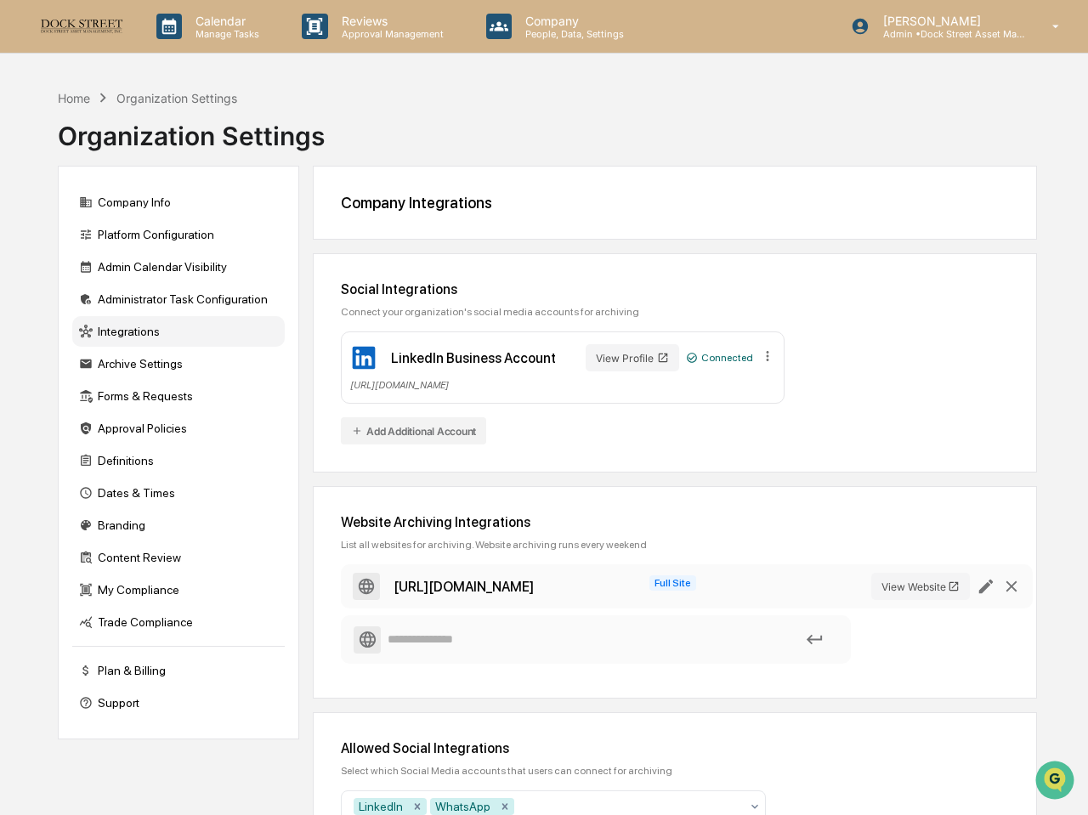
scroll to position [0, 0]
click at [148, 337] on div "Integrations" at bounding box center [178, 331] width 213 height 31
click at [145, 211] on div "Company Info" at bounding box center [178, 202] width 213 height 31
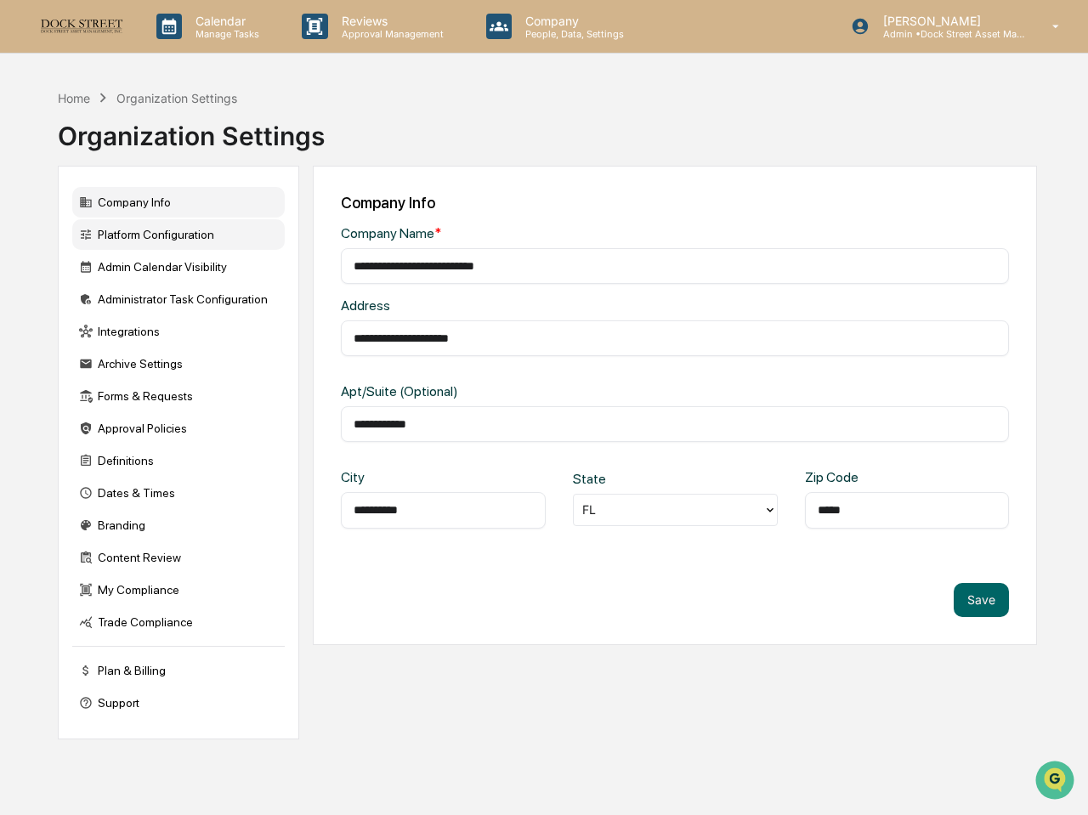
click at [147, 235] on div "Platform Configuration" at bounding box center [178, 234] width 213 height 31
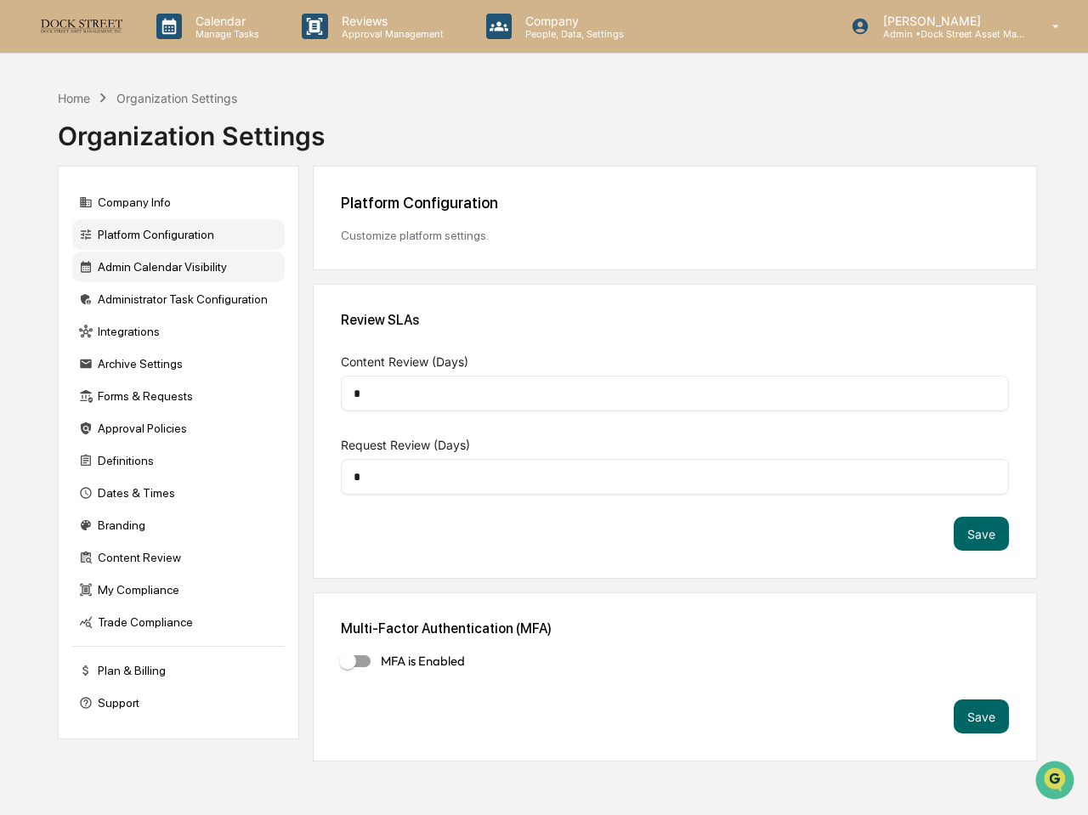
click at [150, 280] on div "Admin Calendar Visibility" at bounding box center [178, 267] width 213 height 31
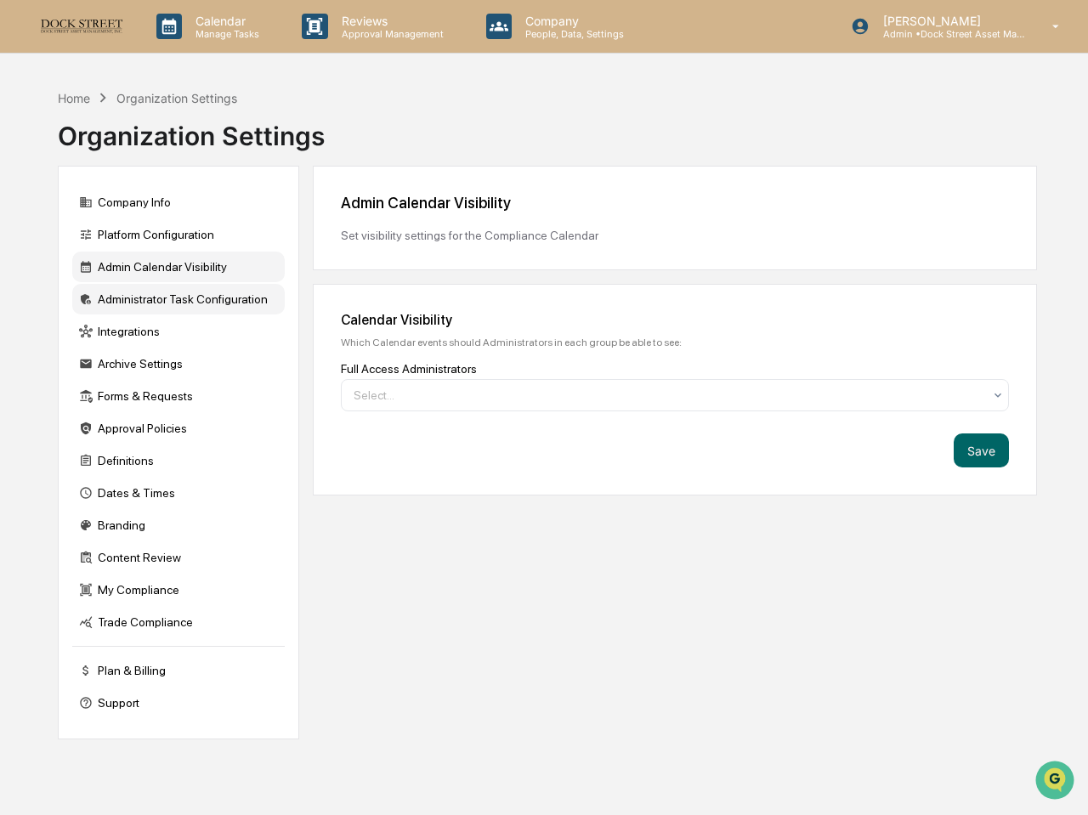
click at [151, 298] on div "Administrator Task Configuration" at bounding box center [178, 299] width 213 height 31
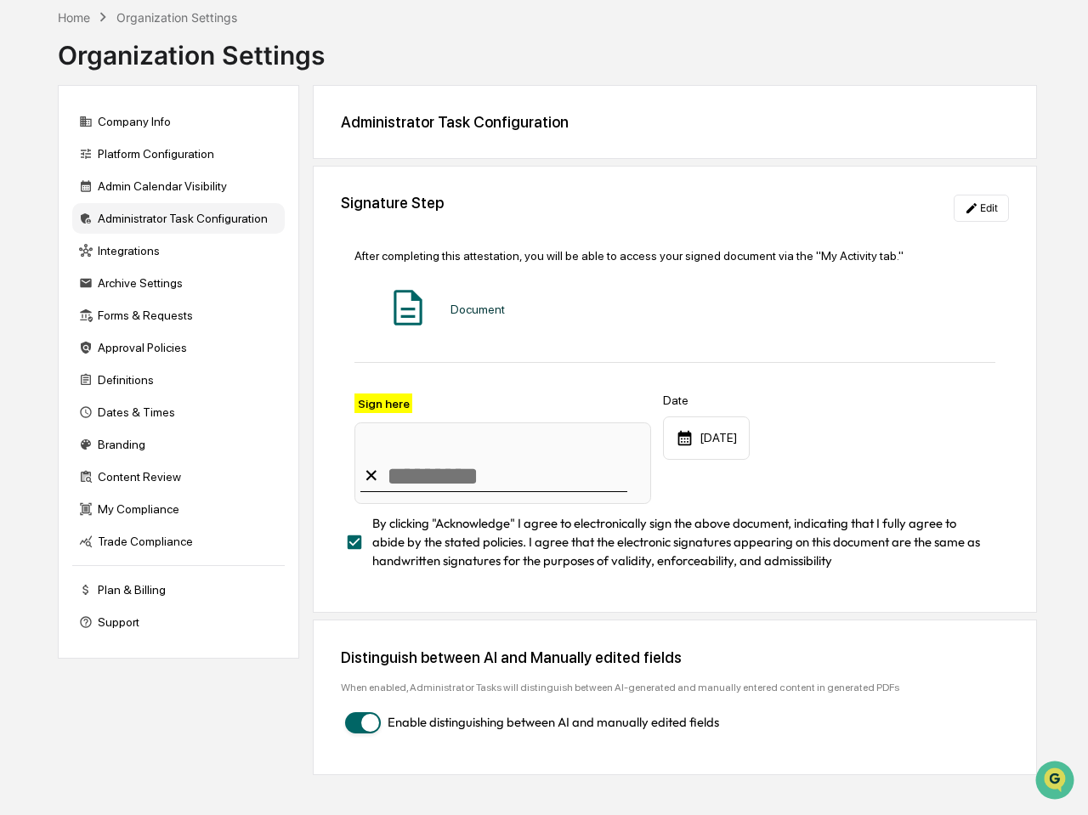
scroll to position [98, 0]
click at [384, 394] on label "Sign here" at bounding box center [383, 404] width 58 height 20
click at [475, 297] on div "After completing this attestation, you will be able to access your signed docum…" at bounding box center [675, 409] width 668 height 349
click at [445, 293] on div "Document" at bounding box center [674, 308] width 641 height 45
click at [410, 298] on img at bounding box center [408, 307] width 43 height 43
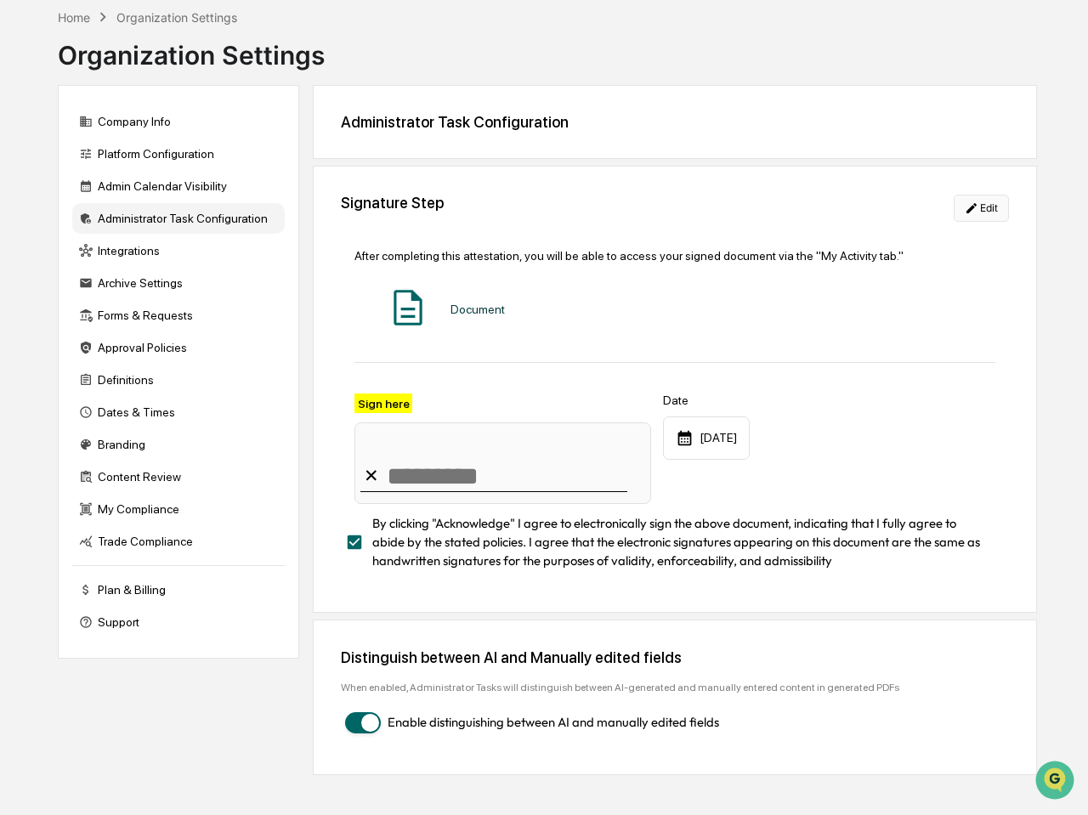
click at [983, 195] on button "Edit" at bounding box center [981, 208] width 55 height 27
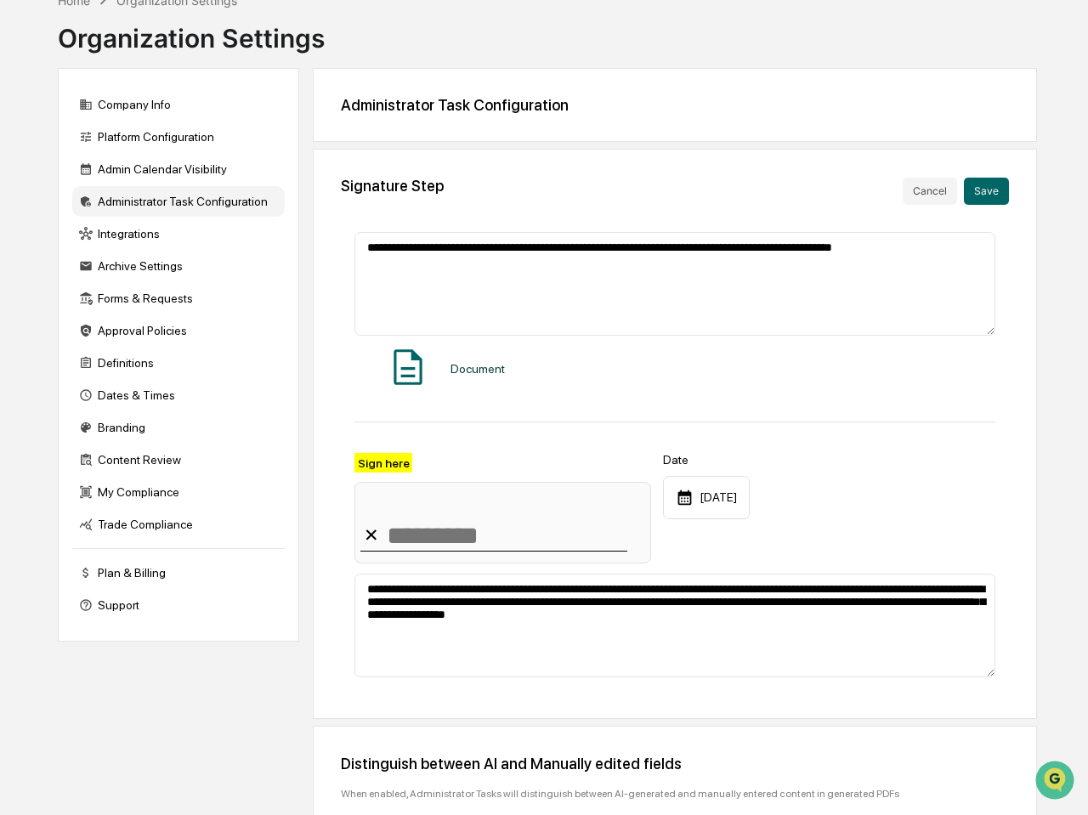
click at [407, 479] on div "Sign here ✕" at bounding box center [502, 508] width 297 height 111
click at [394, 465] on label "Sign here" at bounding box center [383, 463] width 58 height 20
click at [466, 380] on div "Document" at bounding box center [674, 368] width 641 height 45
click at [465, 371] on div "Document" at bounding box center [478, 369] width 54 height 14
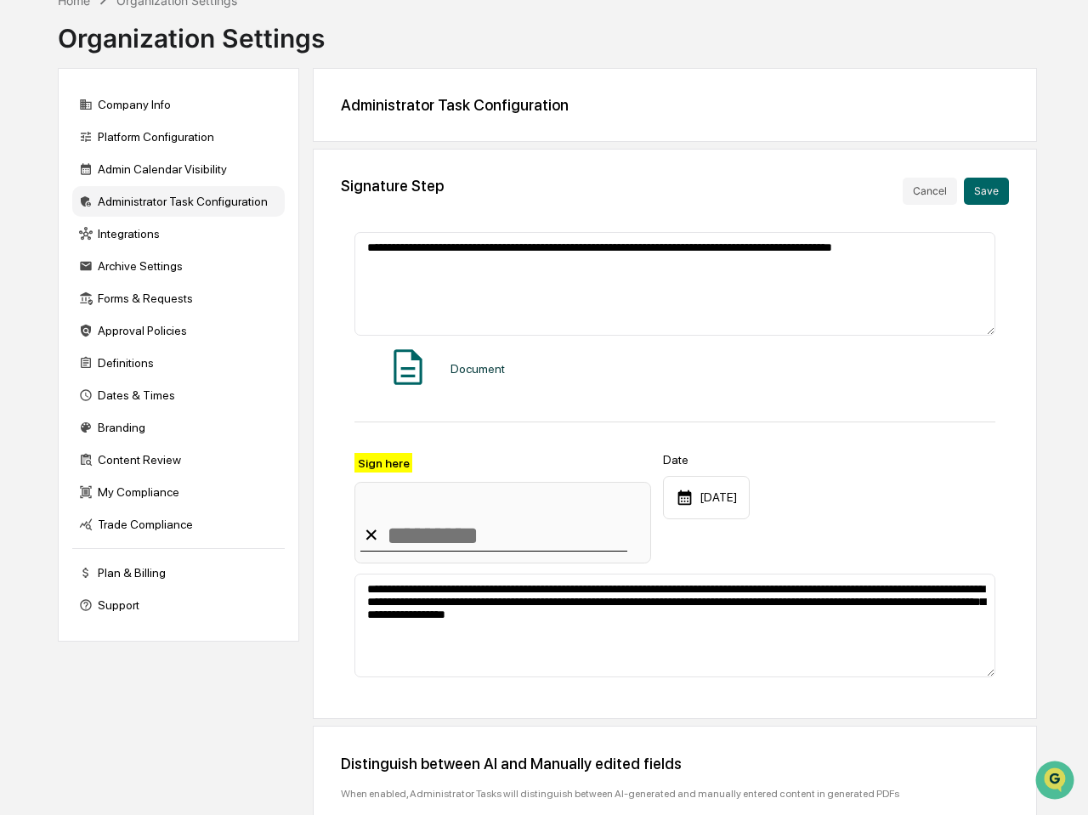
click at [411, 372] on img at bounding box center [408, 367] width 43 height 43
click at [913, 191] on button "Cancel" at bounding box center [930, 191] width 54 height 27
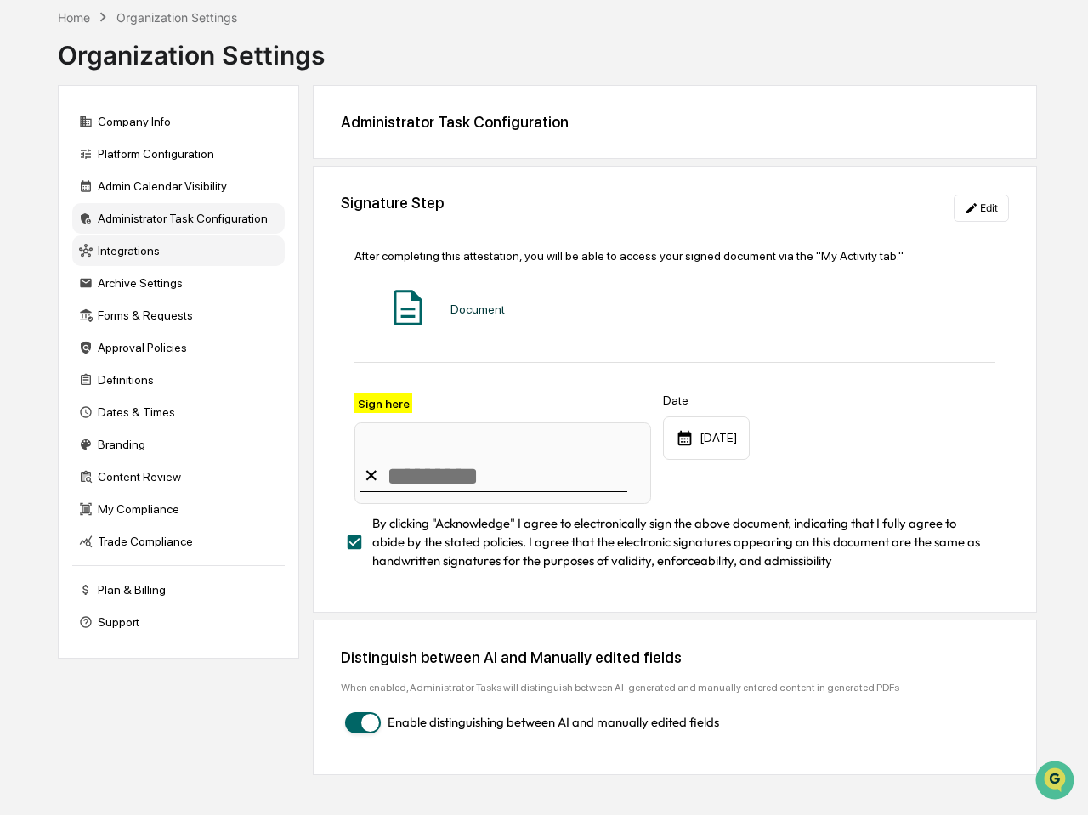
click at [167, 236] on div "Integrations" at bounding box center [178, 250] width 213 height 31
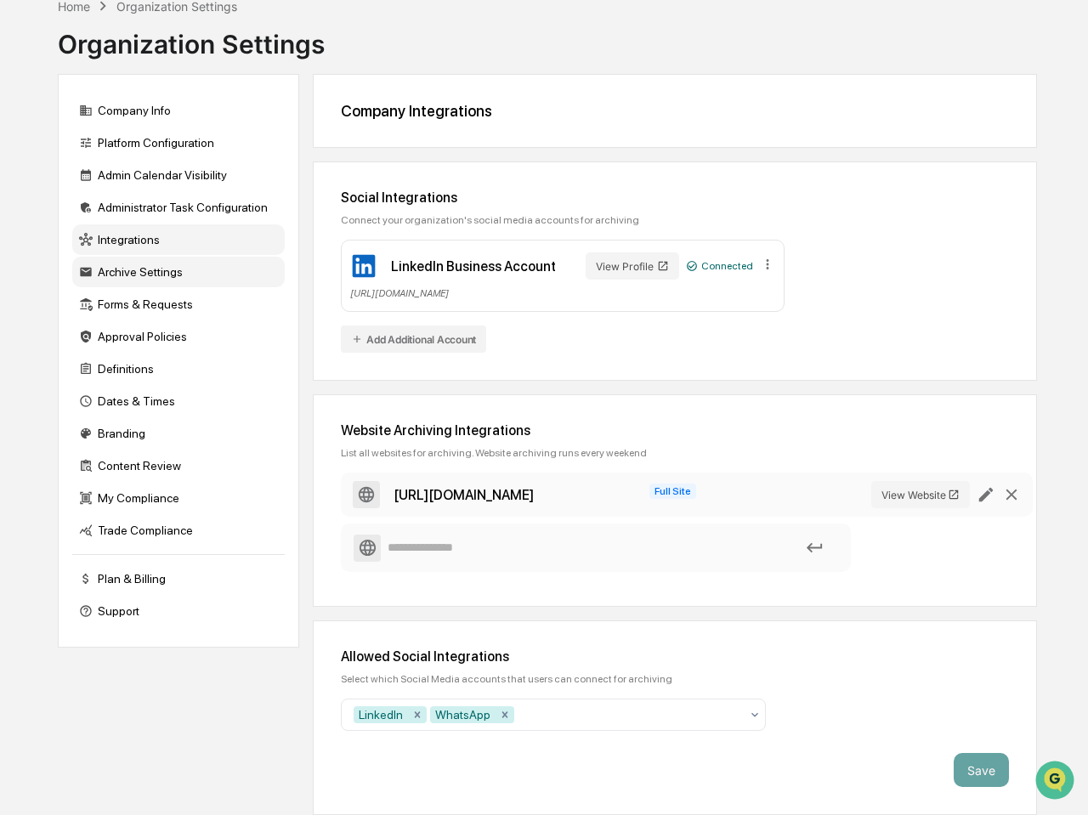
click at [167, 272] on div "Archive Settings" at bounding box center [178, 272] width 213 height 31
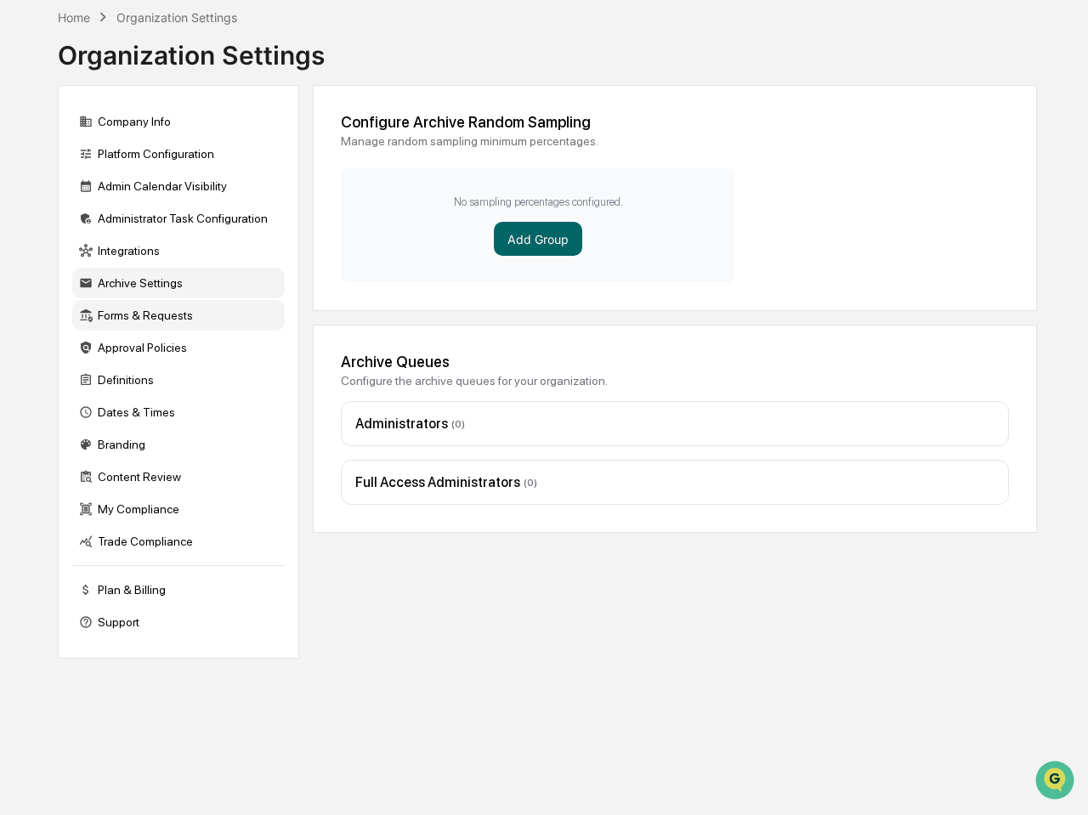
click at [168, 300] on div "Forms & Requests" at bounding box center [178, 315] width 213 height 31
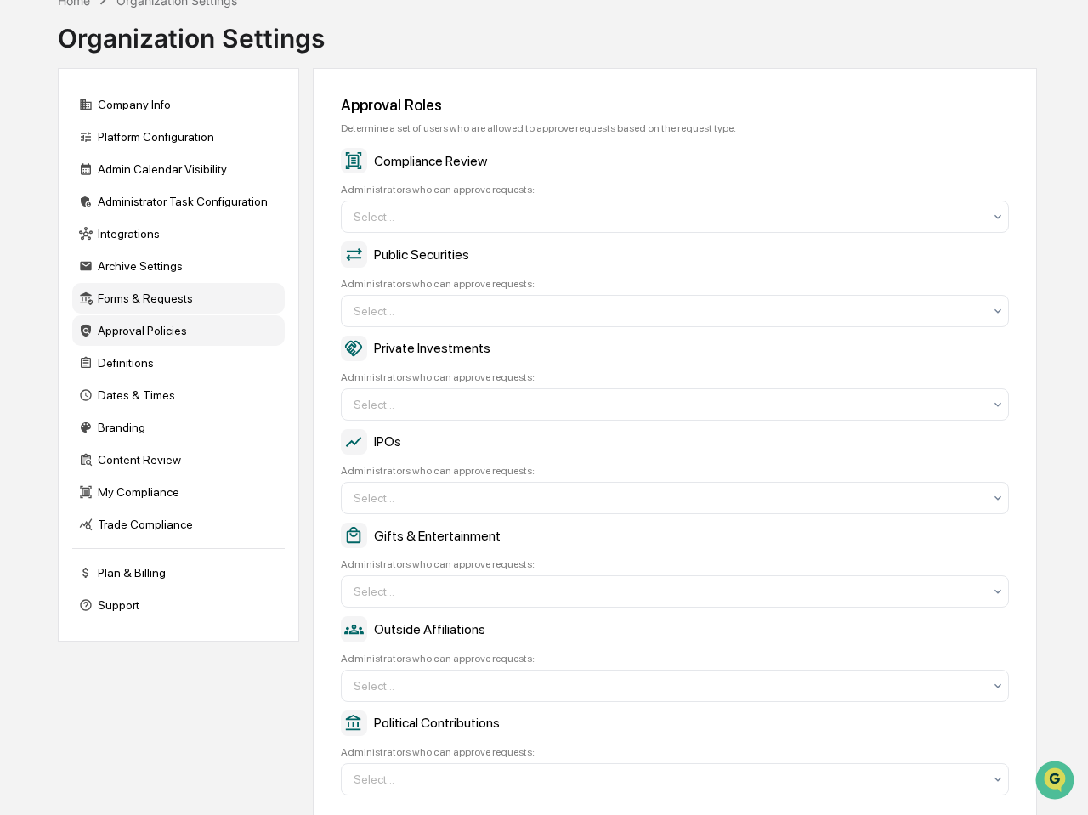
click at [169, 328] on div "Approval Policies" at bounding box center [178, 330] width 213 height 31
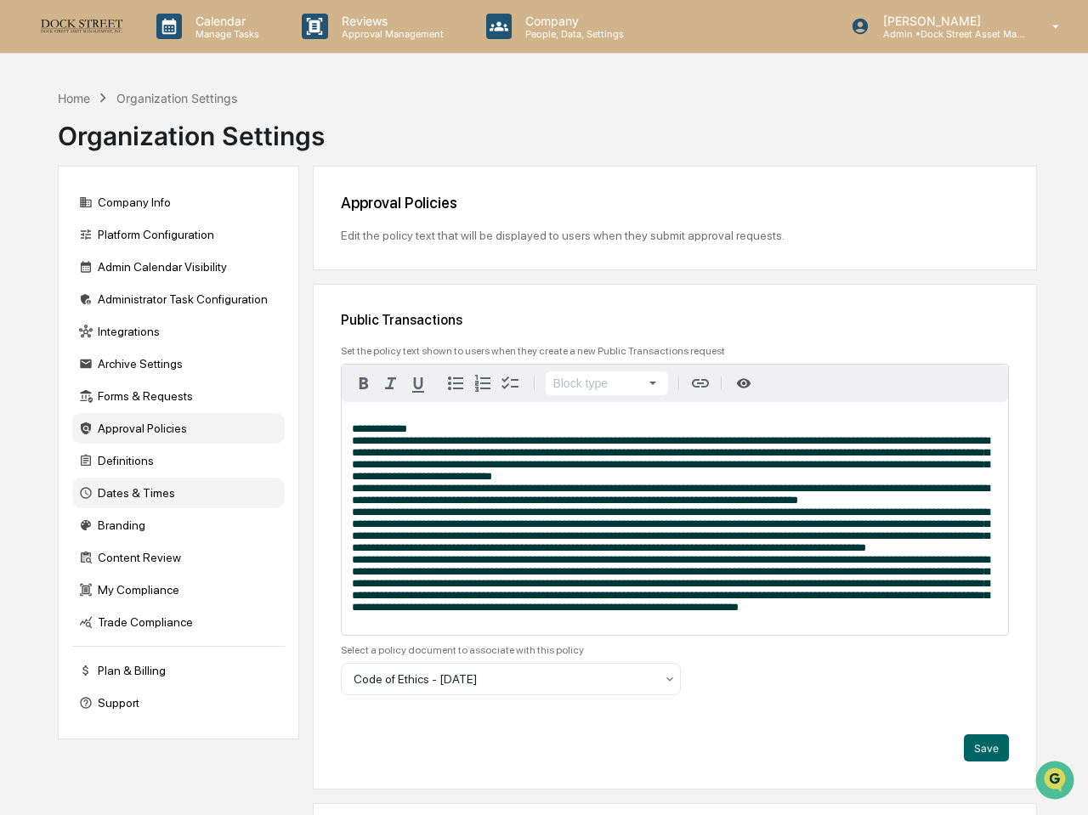
scroll to position [0, 0]
click at [188, 522] on div "Branding" at bounding box center [178, 525] width 213 height 31
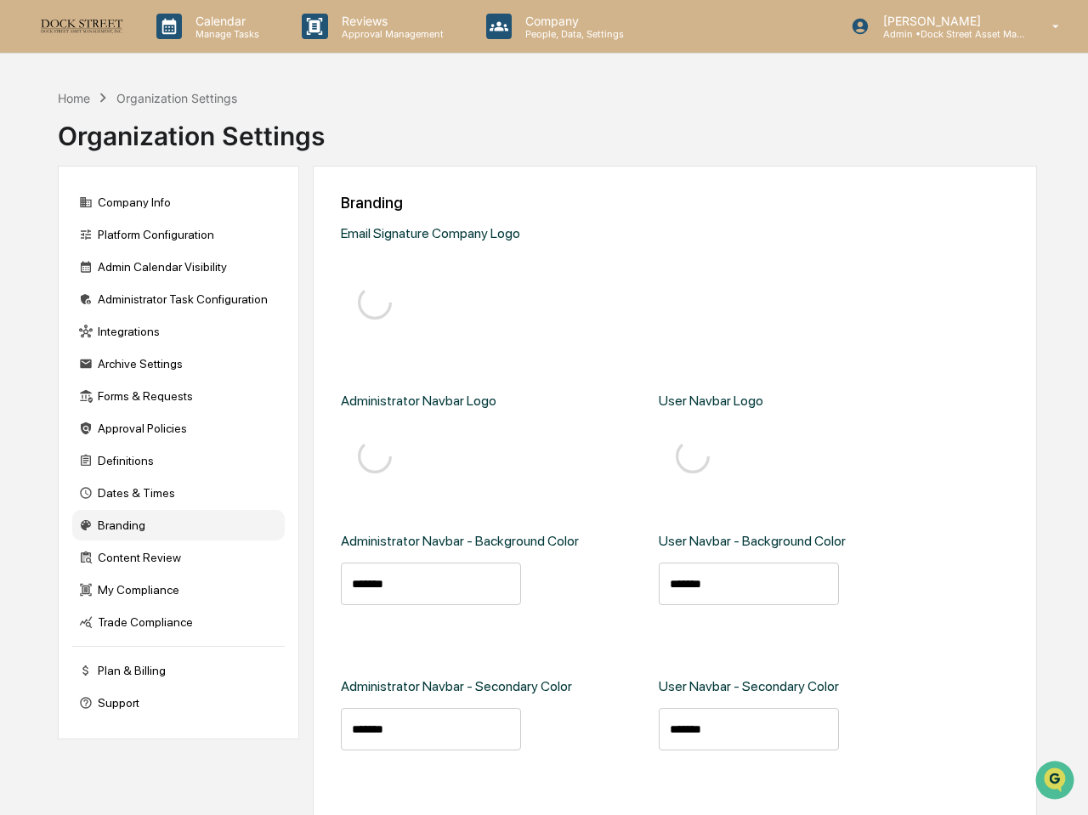
type input "*******"
type input "****"
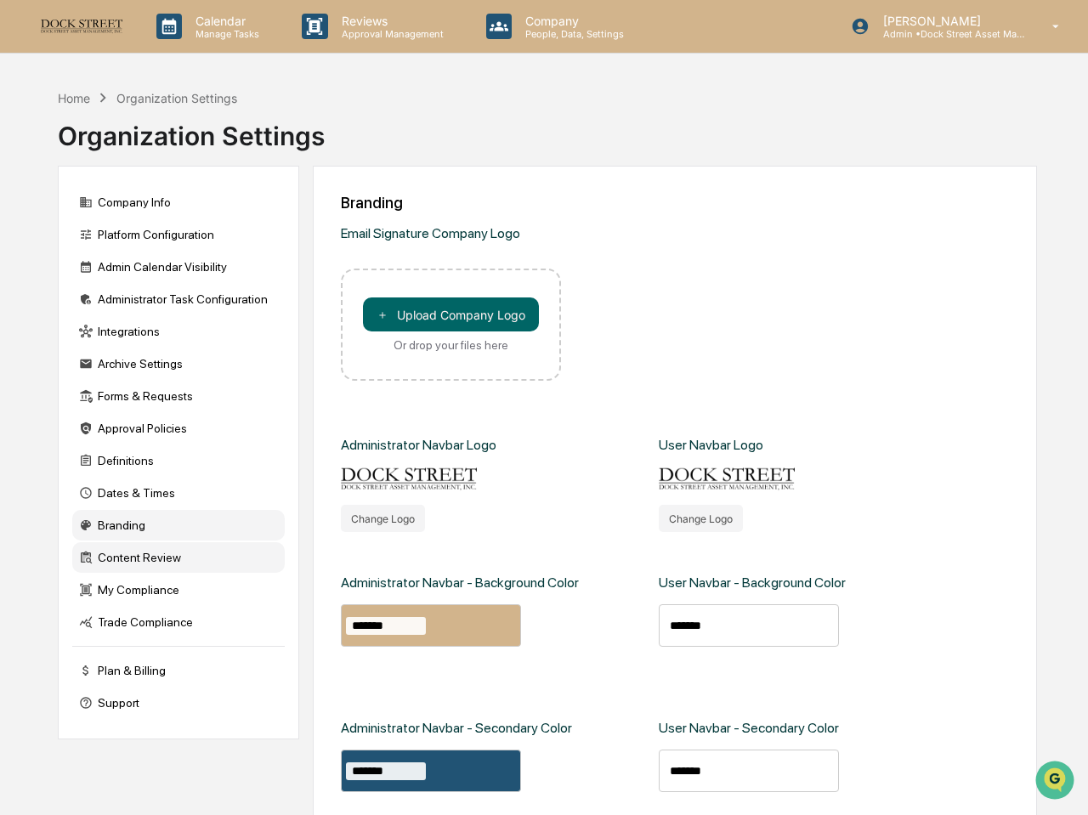
click at [224, 563] on div "Content Review" at bounding box center [178, 557] width 213 height 31
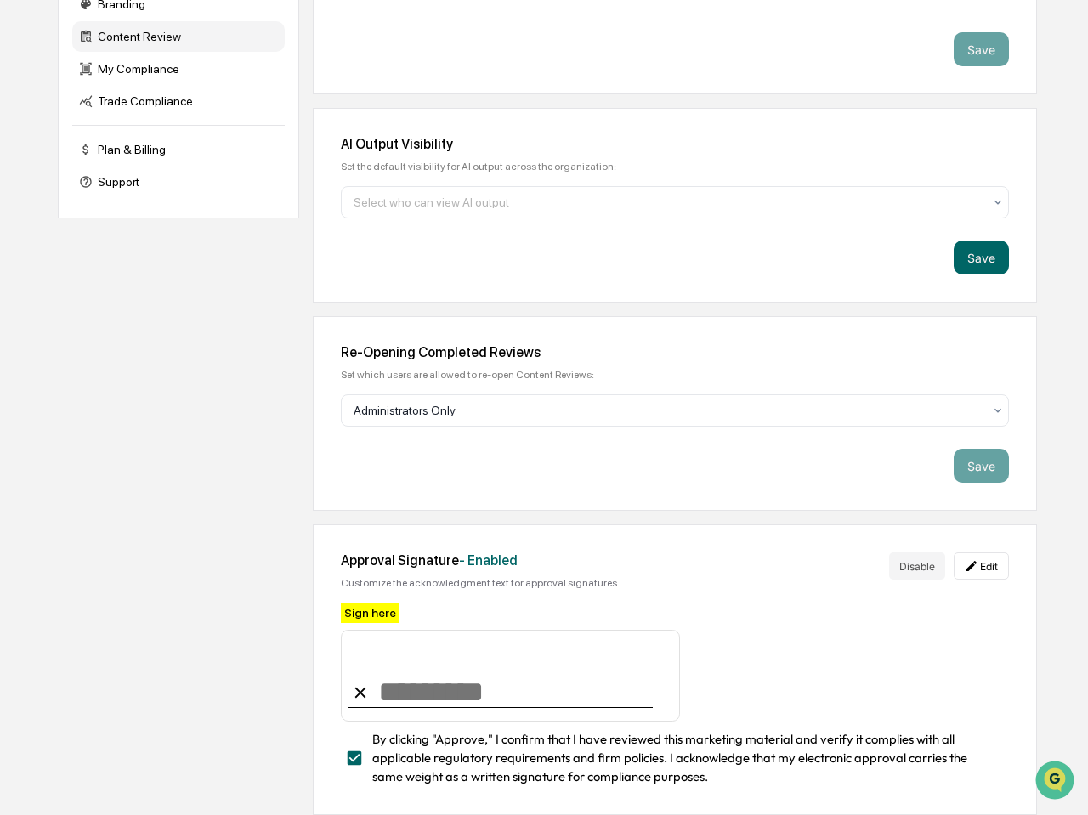
scroll to position [536, 0]
drag, startPoint x: 415, startPoint y: 672, endPoint x: 448, endPoint y: 678, distance: 33.7
click at [448, 678] on input at bounding box center [510, 676] width 338 height 92
click at [486, 584] on div "Approval Signature - Enabled Customize the acknowledgment text for approval sig…" at bounding box center [675, 669] width 724 height 291
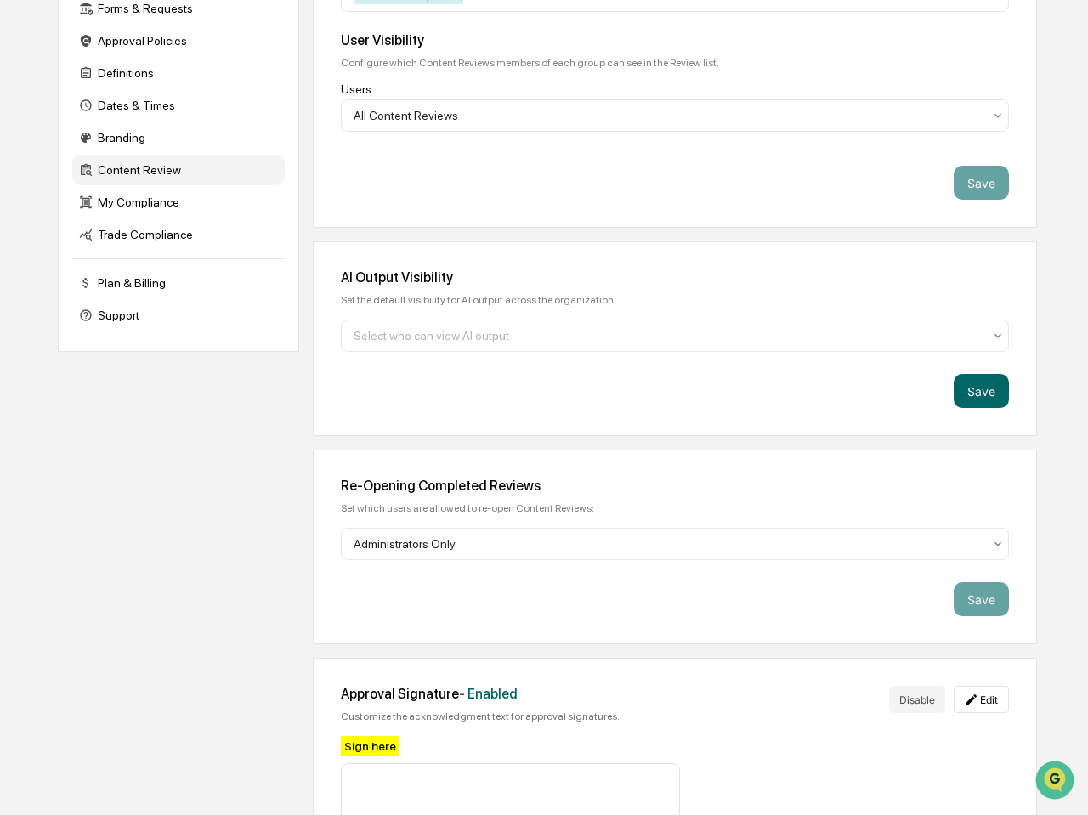
scroll to position [342, 0]
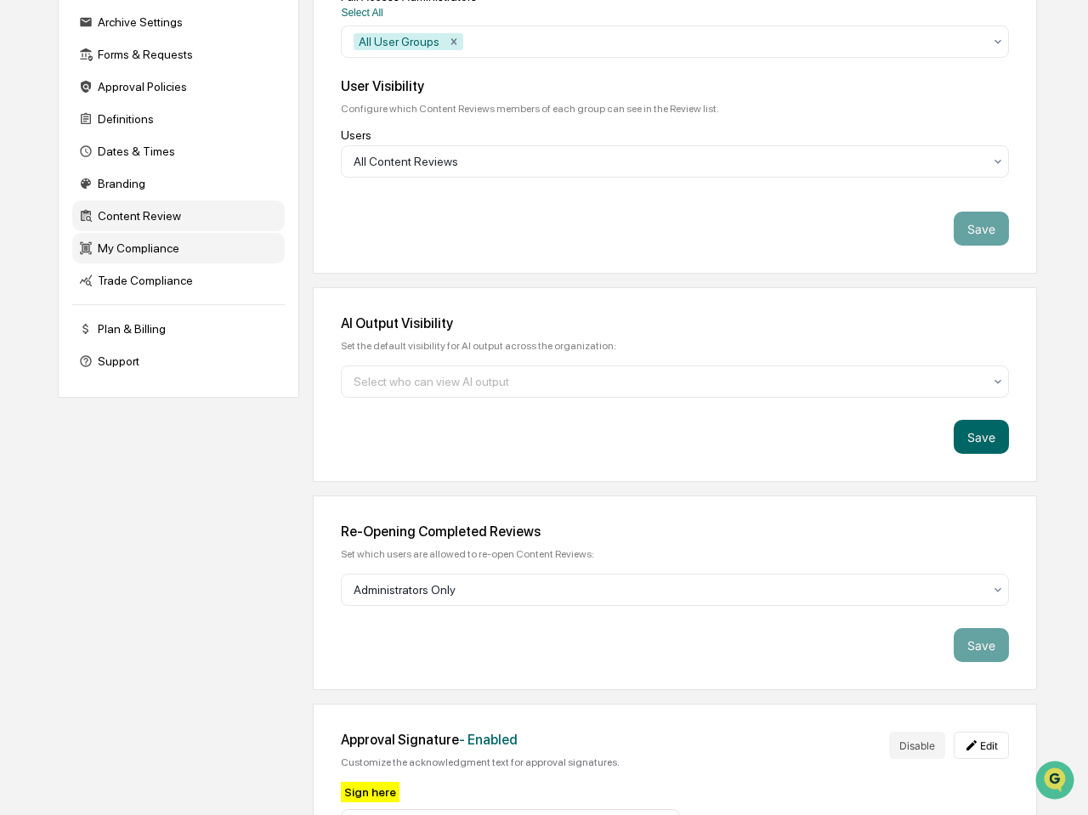
click at [162, 251] on div "My Compliance" at bounding box center [178, 248] width 213 height 31
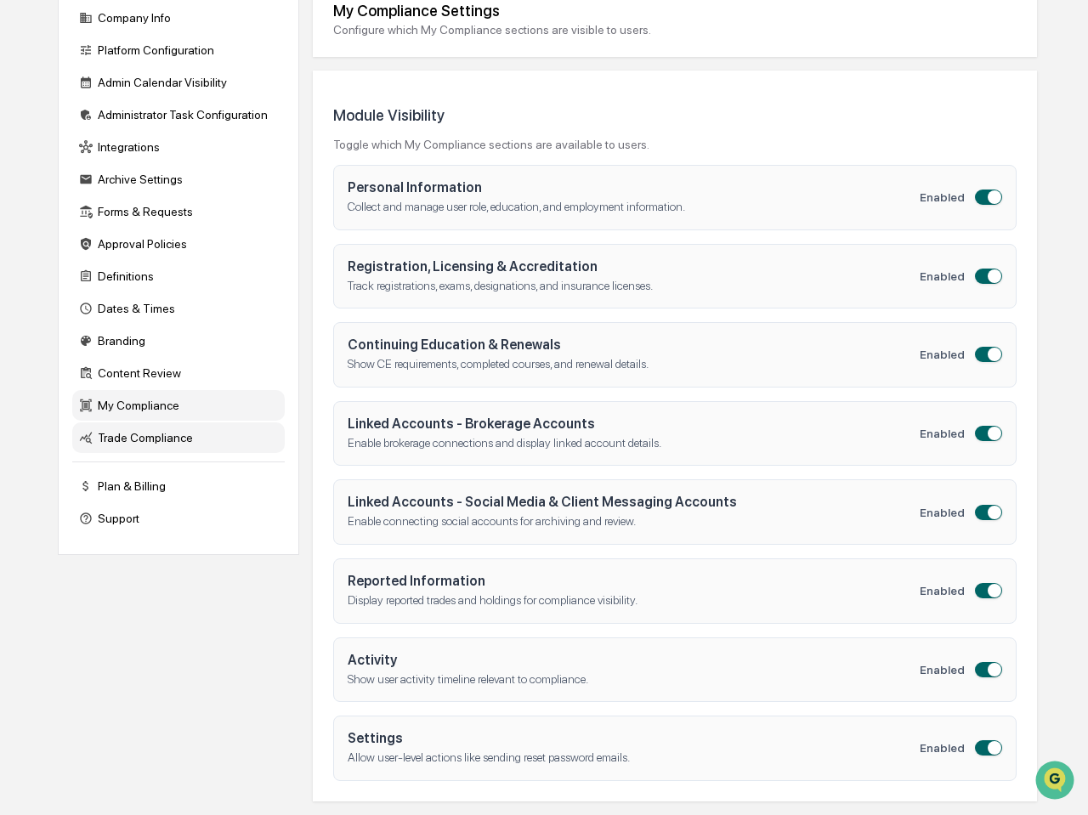
click at [185, 426] on div "Trade Compliance" at bounding box center [178, 437] width 213 height 31
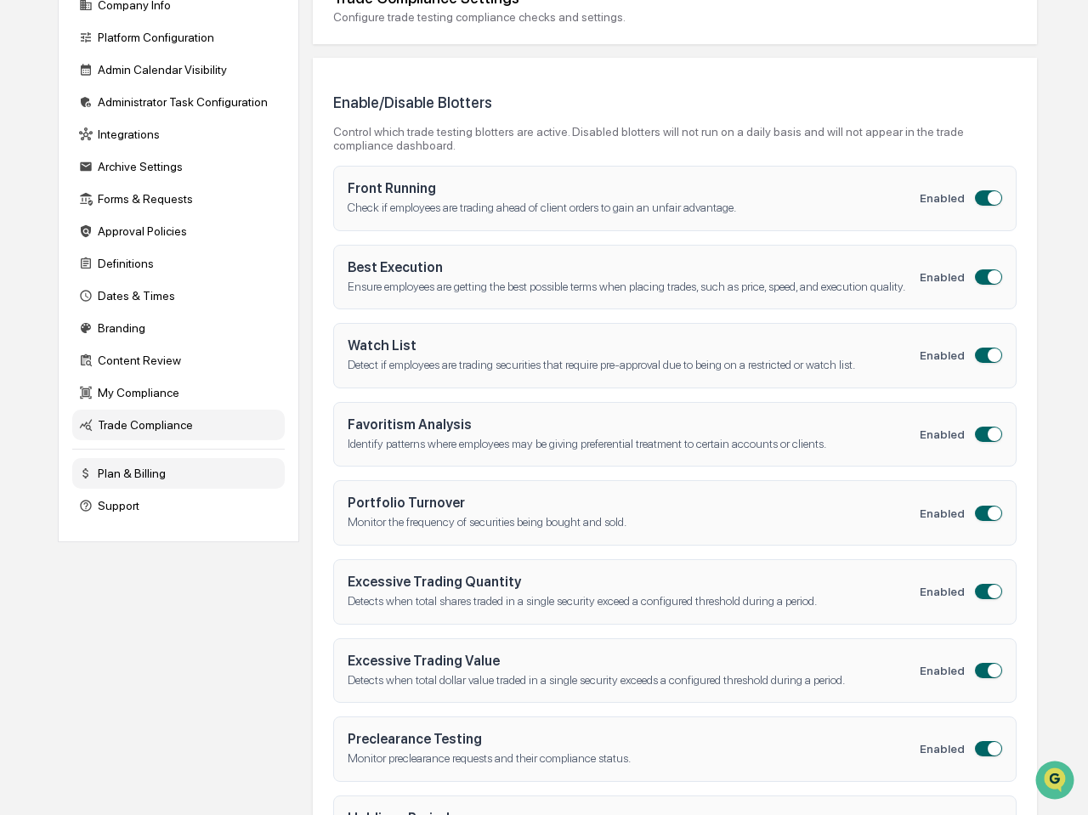
click at [153, 478] on div "Plan & Billing" at bounding box center [178, 473] width 213 height 31
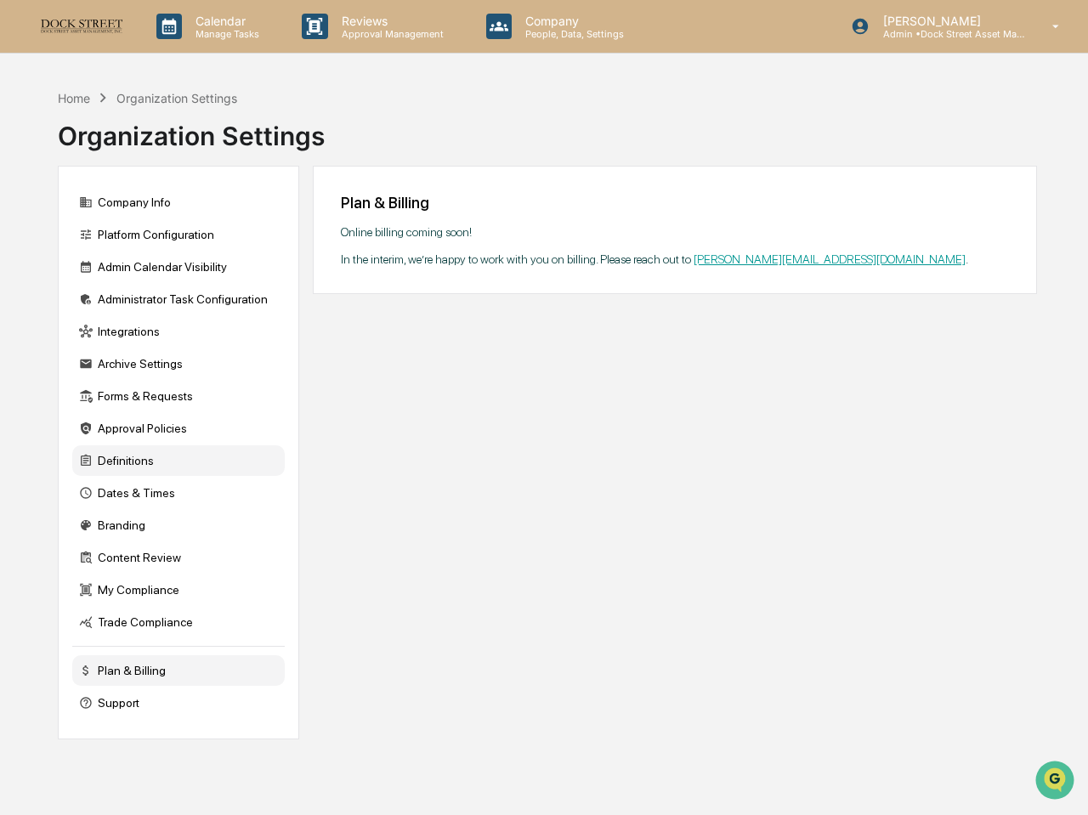
scroll to position [0, 0]
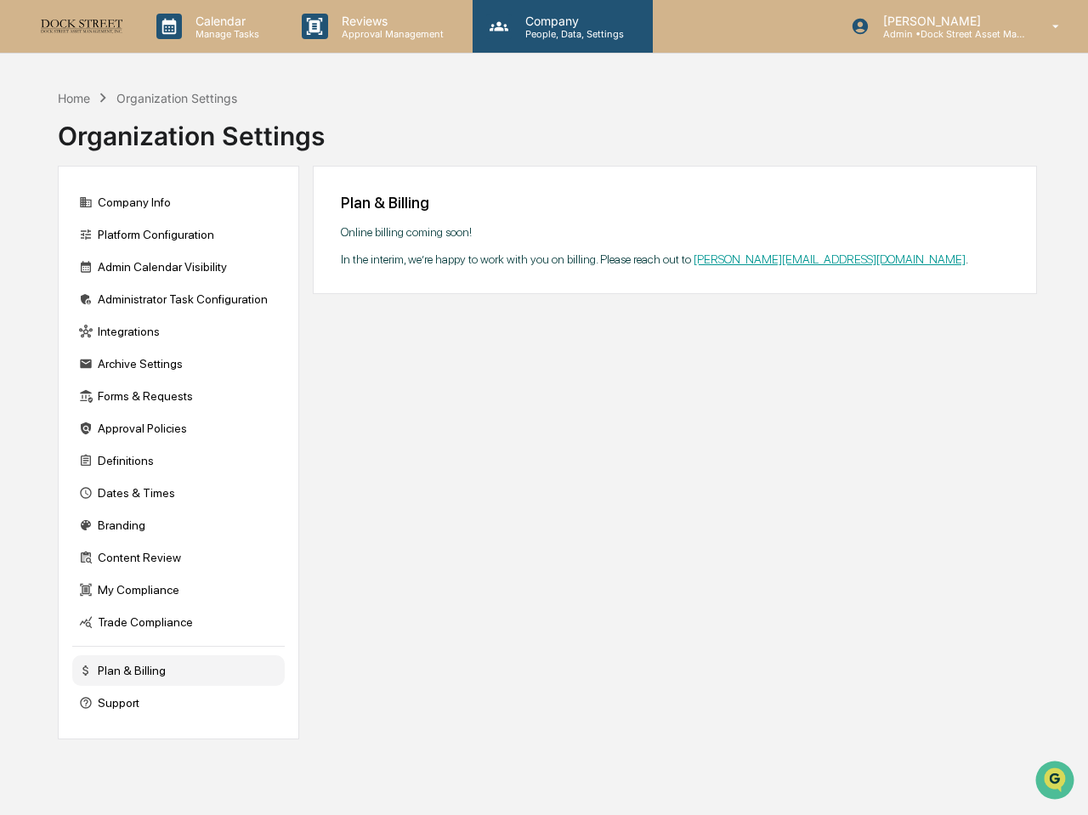
click at [565, 32] on p "People, Data, Settings" at bounding box center [572, 34] width 121 height 12
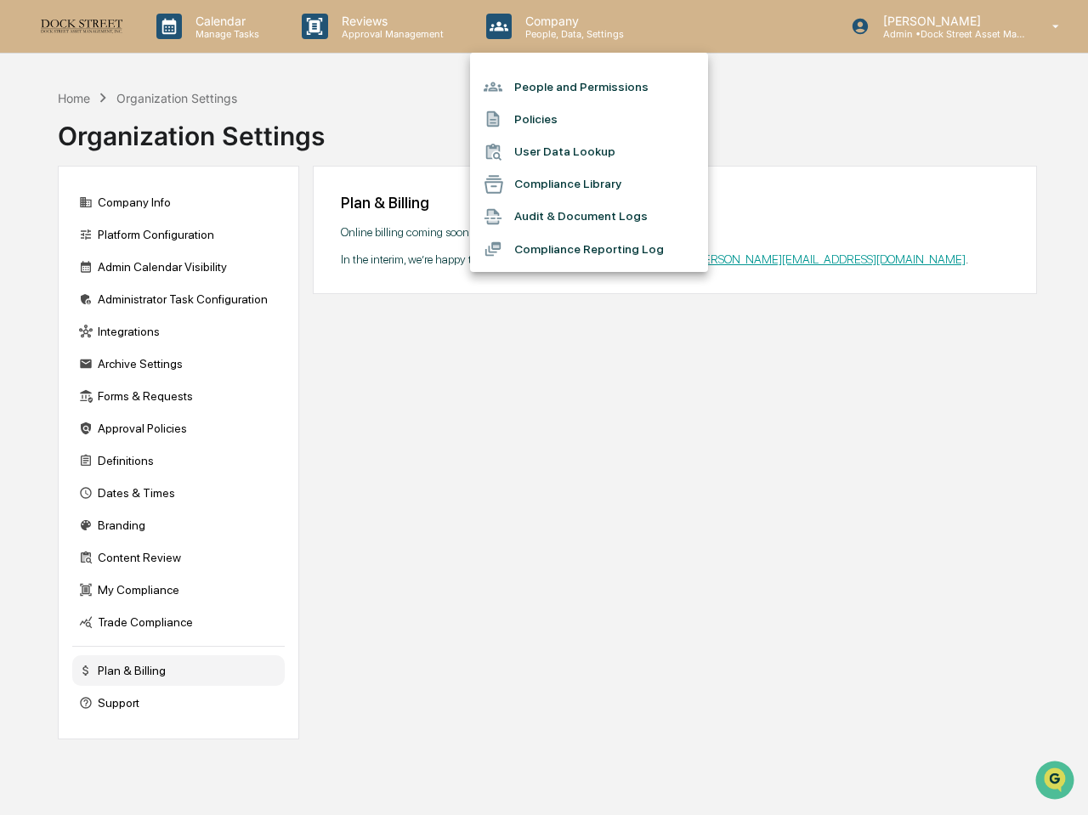
click at [937, 21] on div at bounding box center [544, 407] width 1088 height 815
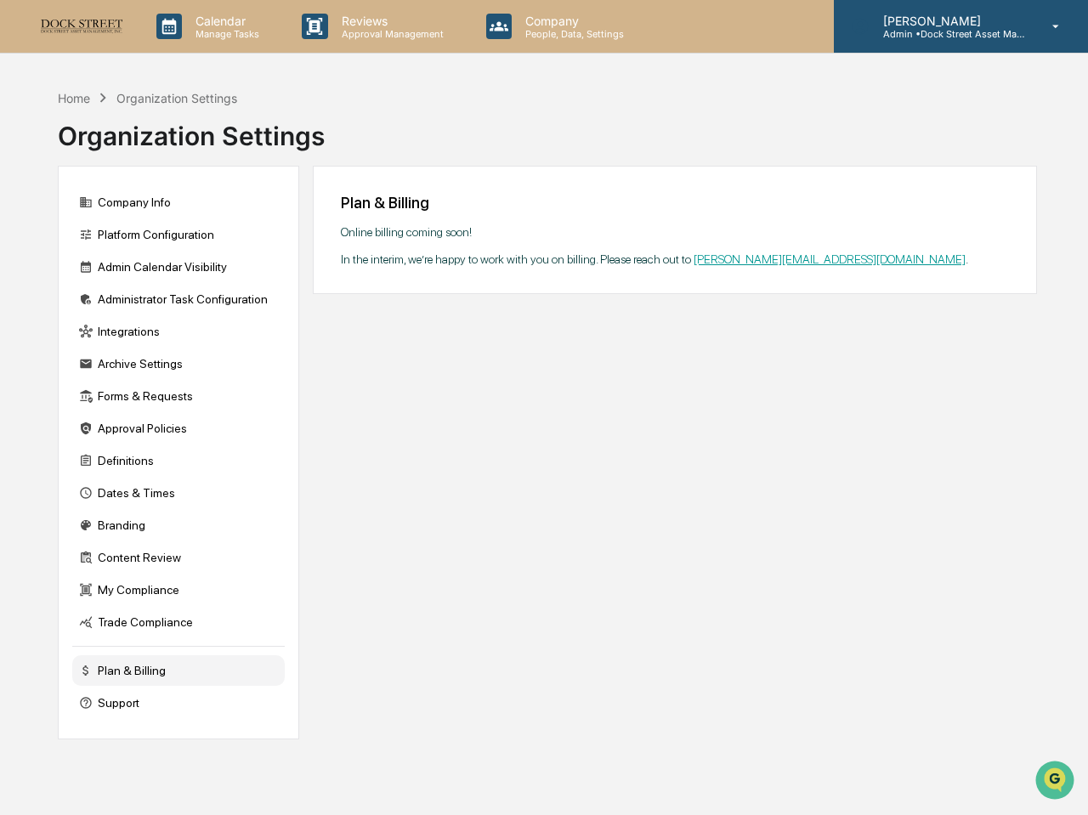
click at [1012, 31] on p "Admin • Dock Street Asset Management" at bounding box center [949, 34] width 158 height 12
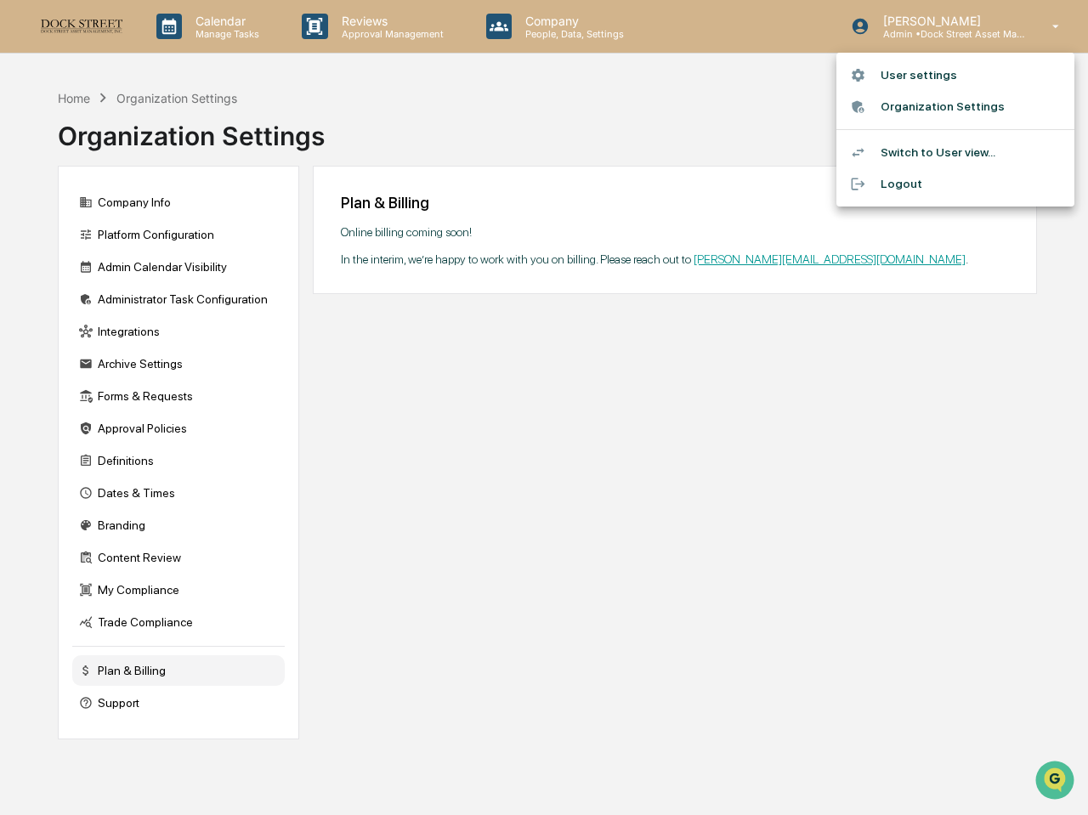
click at [651, 118] on div at bounding box center [544, 407] width 1088 height 815
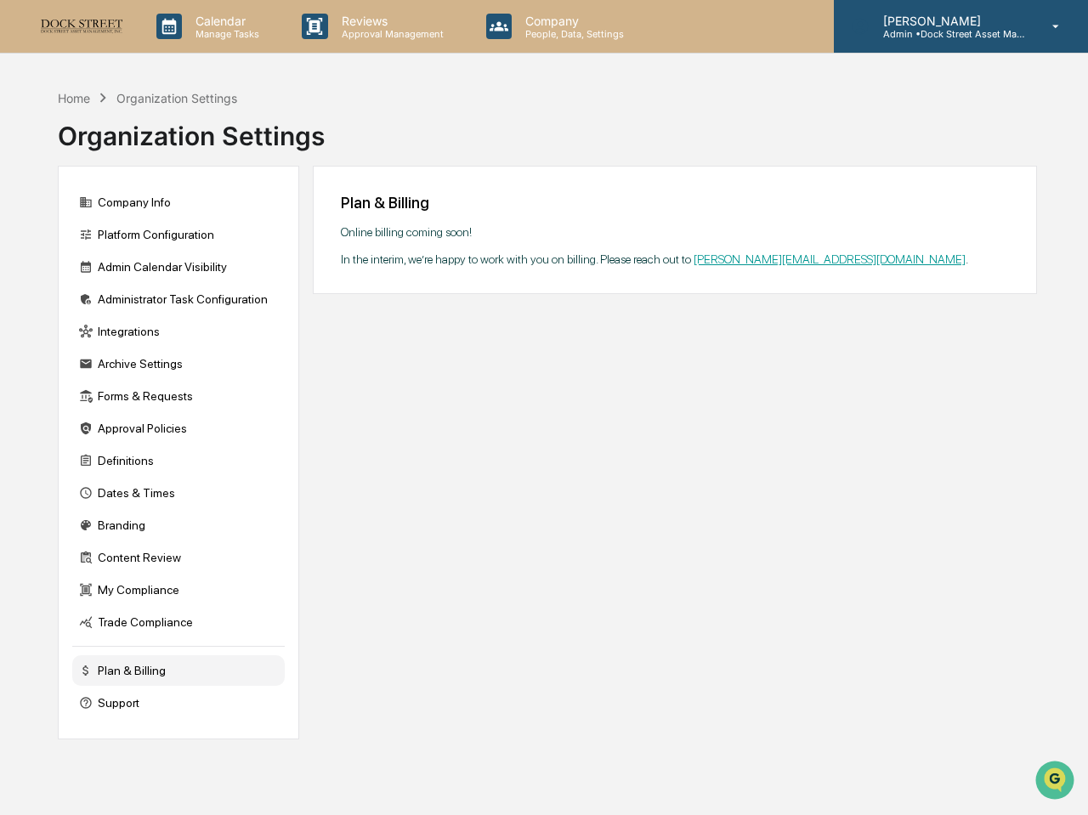
click at [948, 37] on p "Admin • Dock Street Asset Management" at bounding box center [949, 34] width 158 height 12
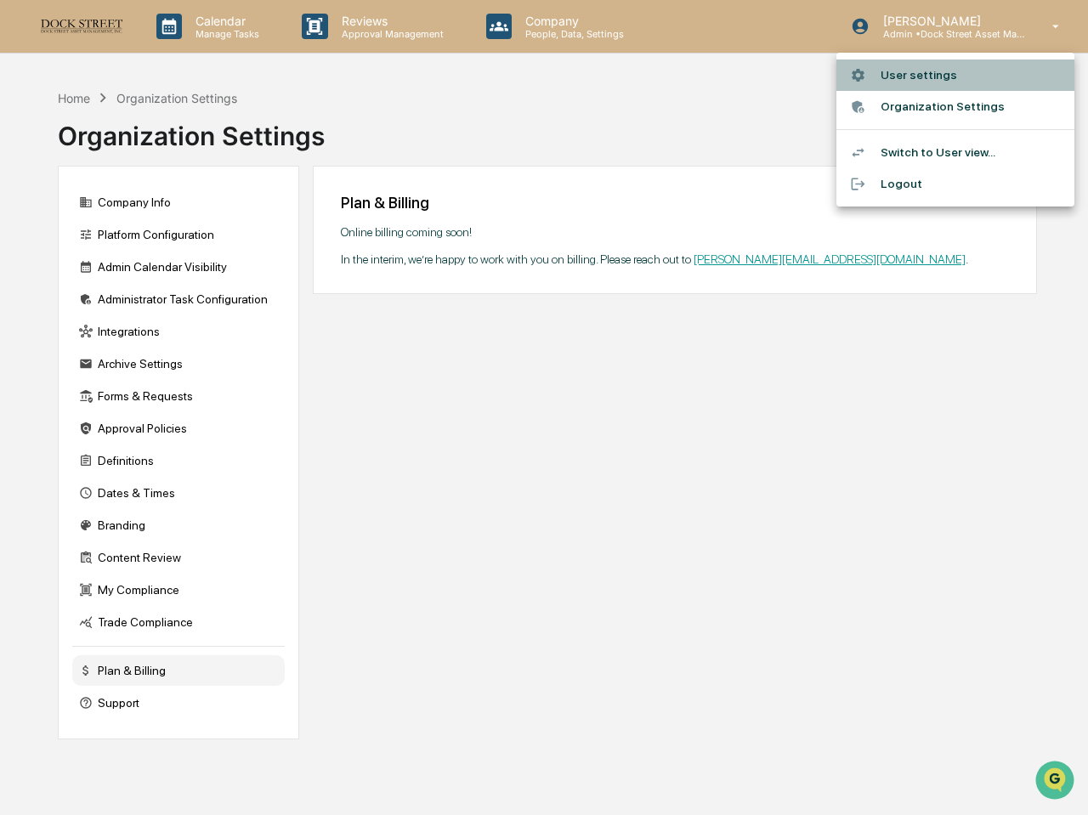
click at [923, 66] on li "User settings" at bounding box center [955, 75] width 238 height 31
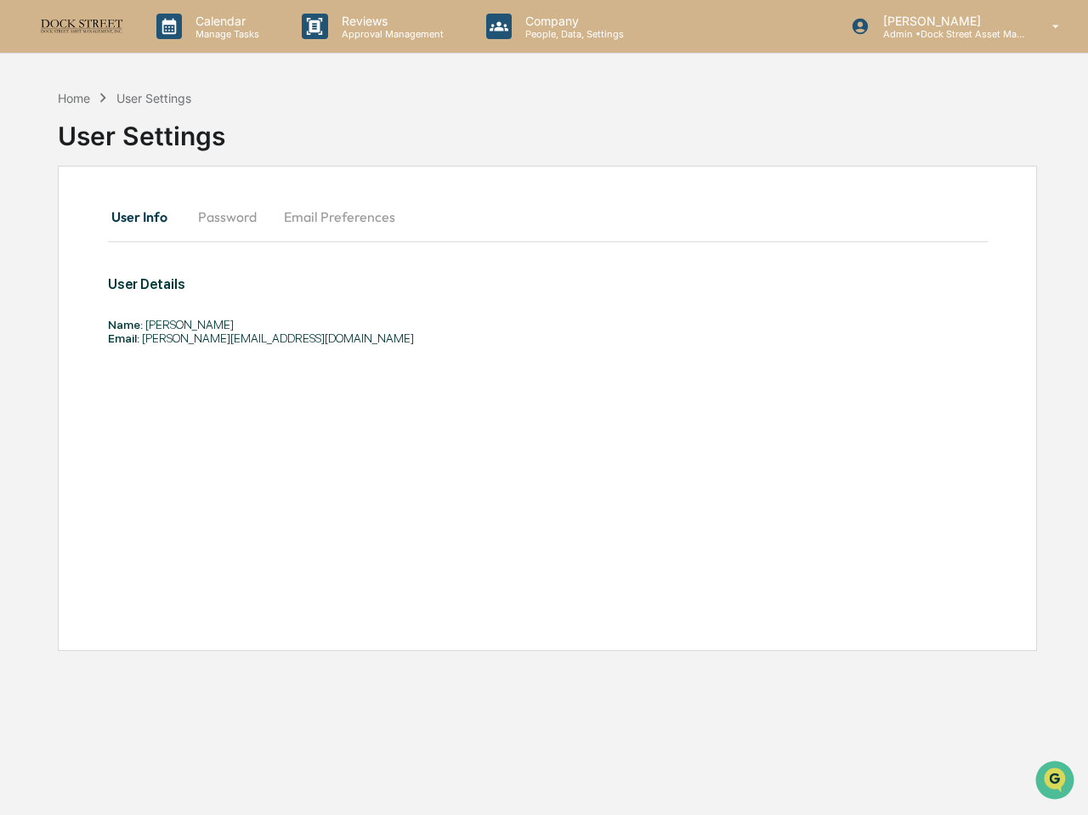
click at [225, 217] on button "Password" at bounding box center [227, 216] width 86 height 41
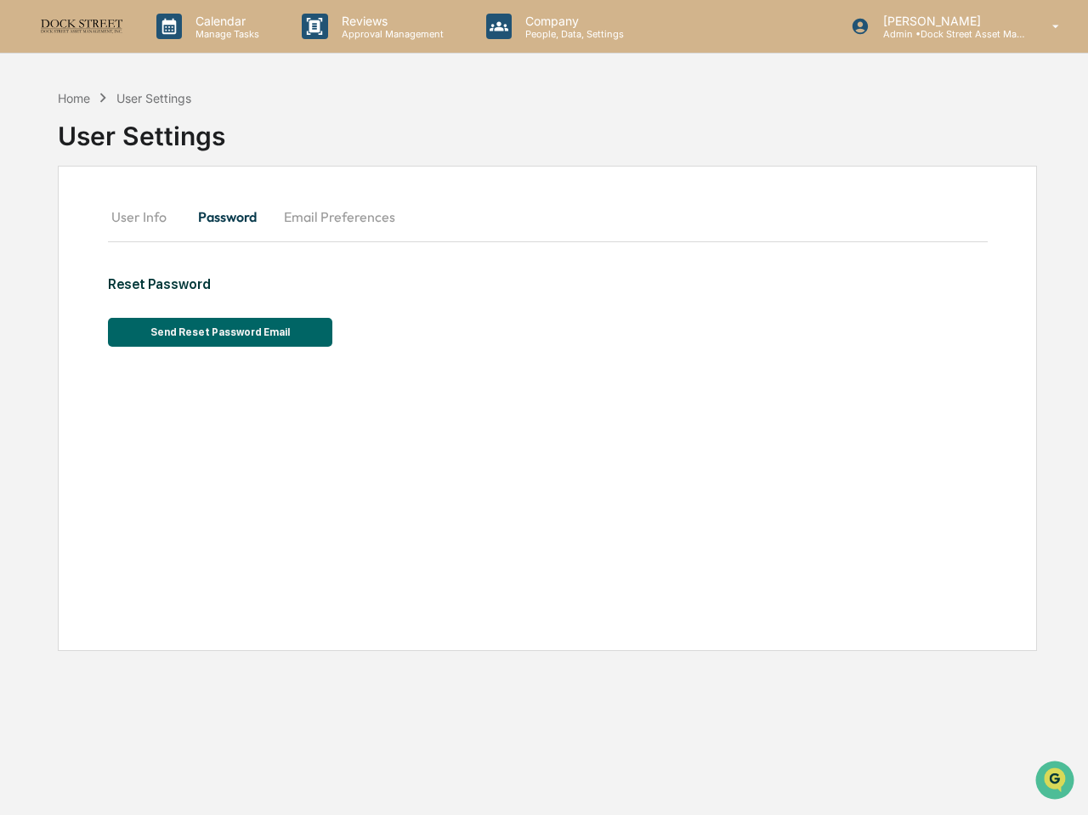
click at [320, 211] on button "Email Preferences" at bounding box center [339, 216] width 139 height 41
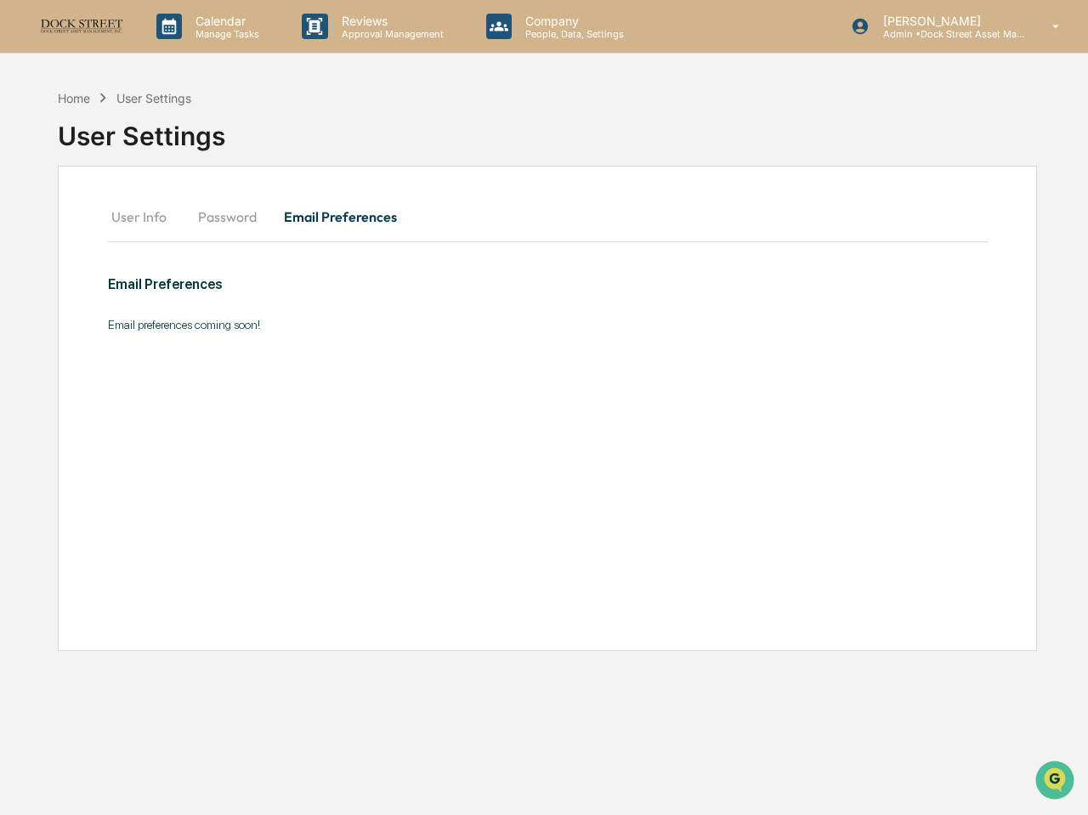
click at [341, 114] on div "Home User Settings User Settings" at bounding box center [547, 123] width 979 height 85
click at [192, 33] on p "Manage Tasks" at bounding box center [225, 34] width 86 height 12
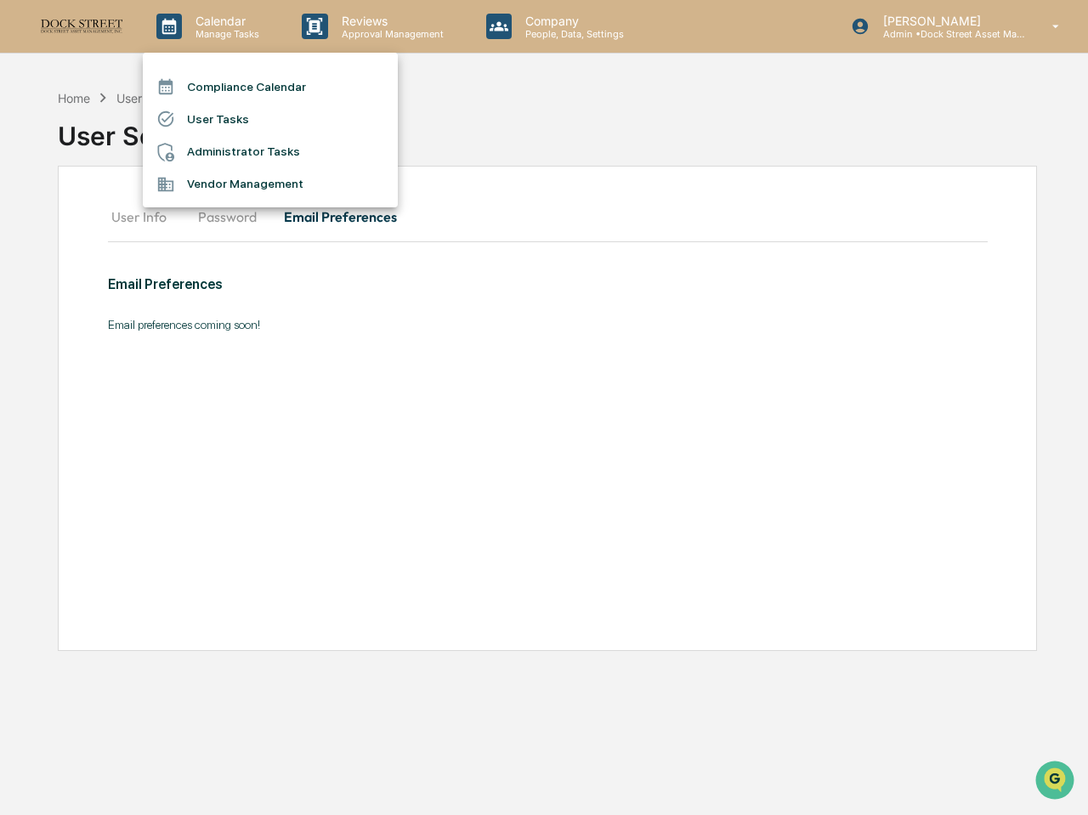
click at [107, 18] on div at bounding box center [544, 407] width 1088 height 815
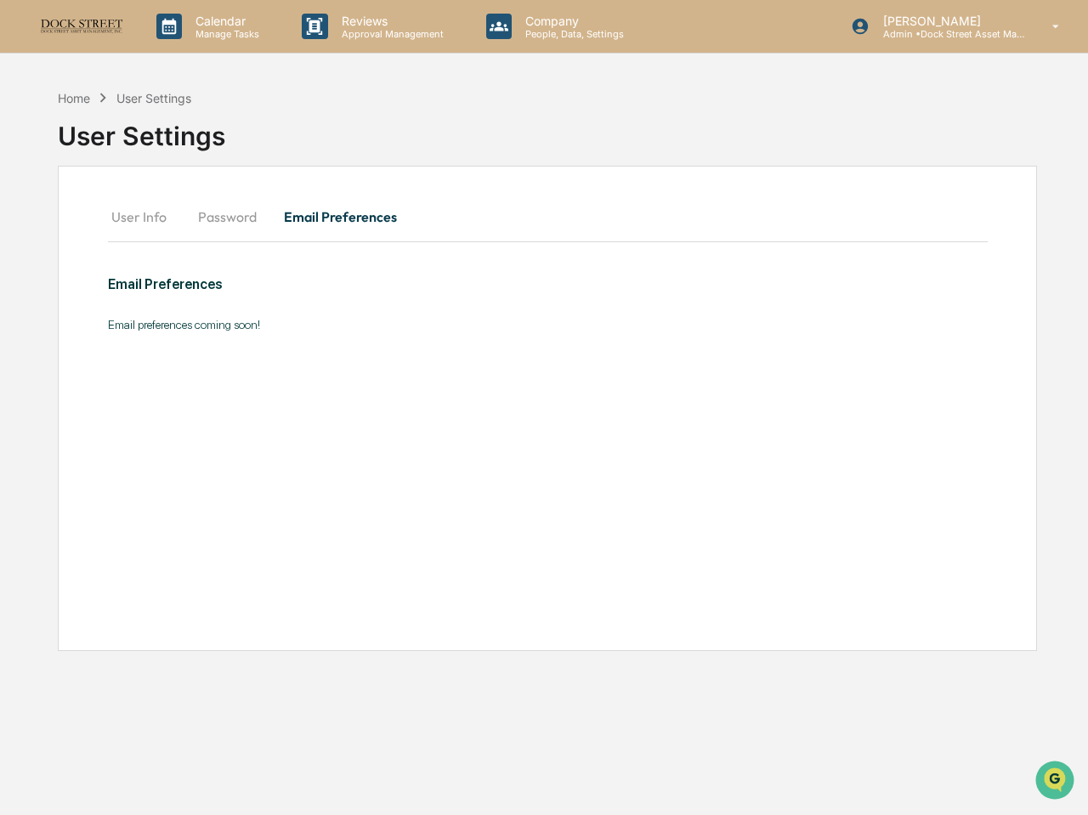
click at [103, 28] on img at bounding box center [82, 26] width 82 height 15
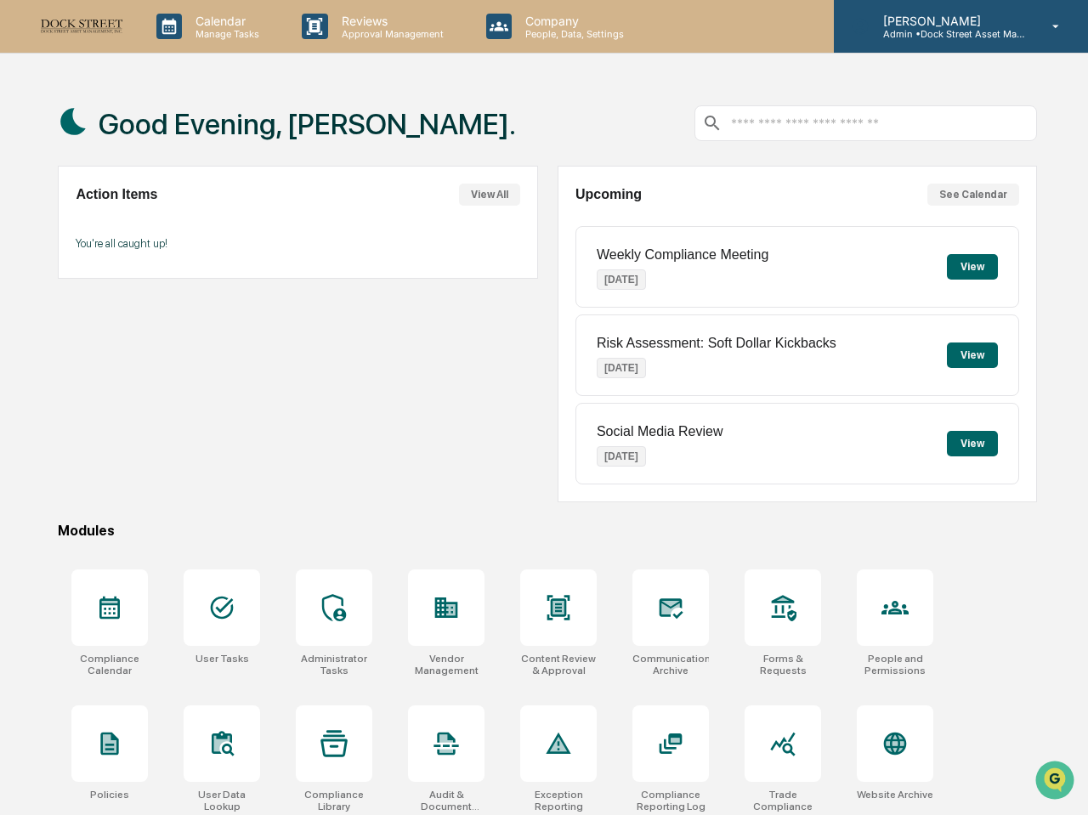
click at [942, 49] on div "[PERSON_NAME] Admin • Dock Street Asset Management" at bounding box center [961, 26] width 254 height 53
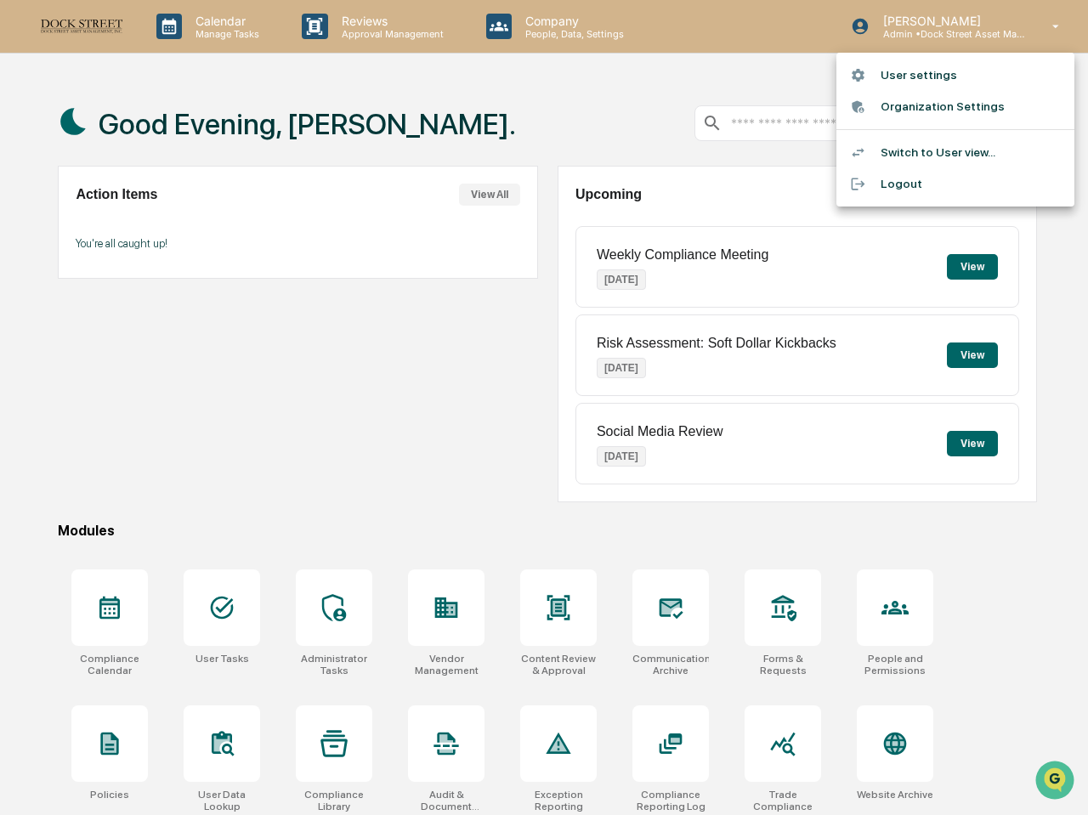
click at [926, 80] on li "User settings" at bounding box center [955, 75] width 238 height 31
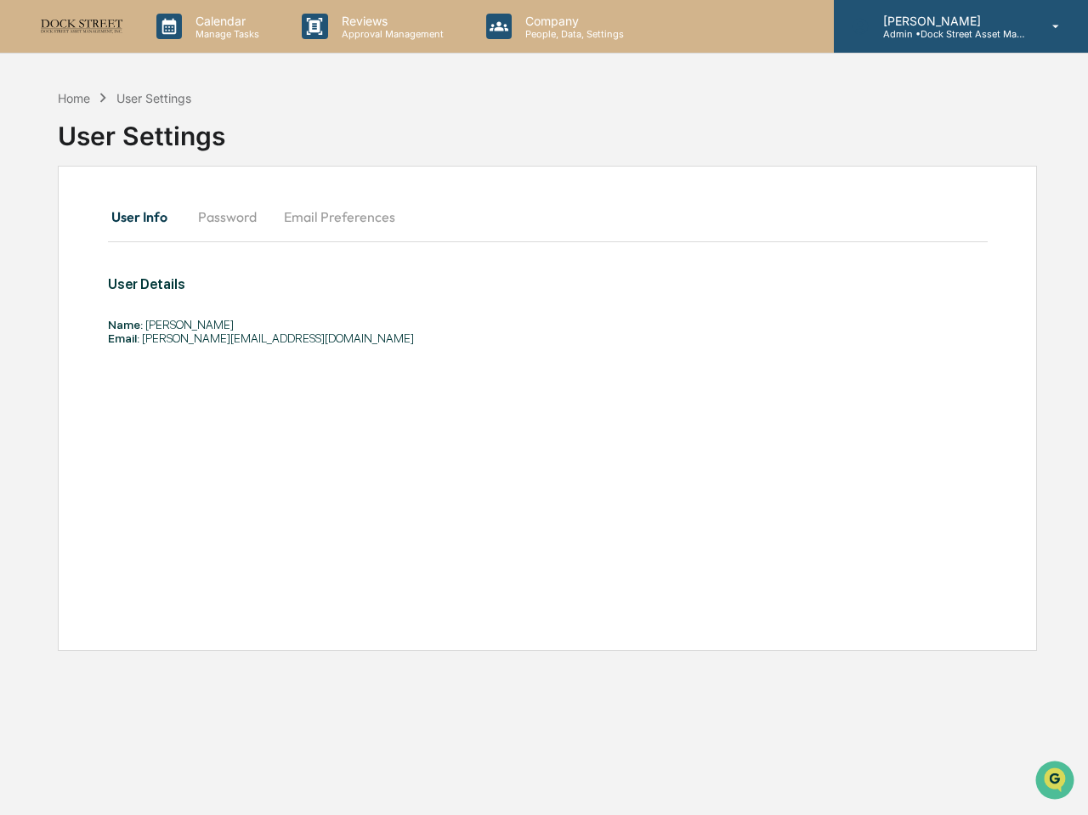
click at [940, 43] on div "[PERSON_NAME] Admin • Dock Street Asset Management" at bounding box center [961, 26] width 254 height 53
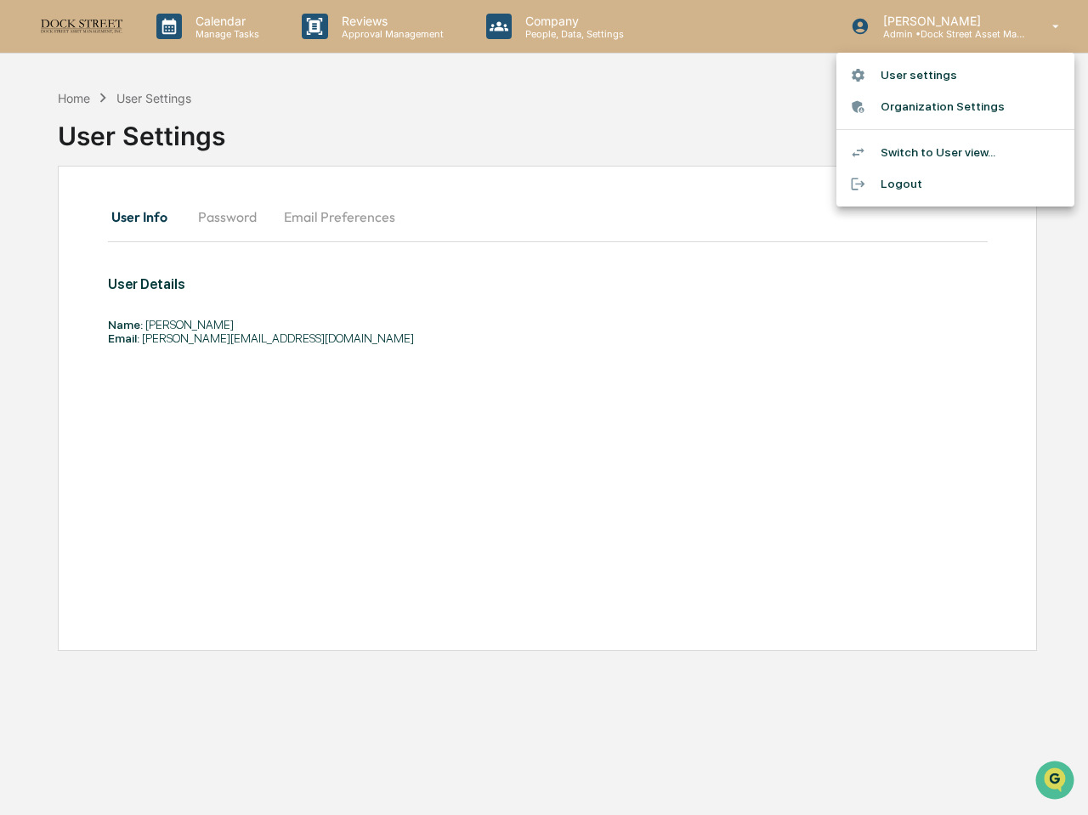
click at [911, 138] on li "Switch to User view..." at bounding box center [955, 152] width 238 height 31
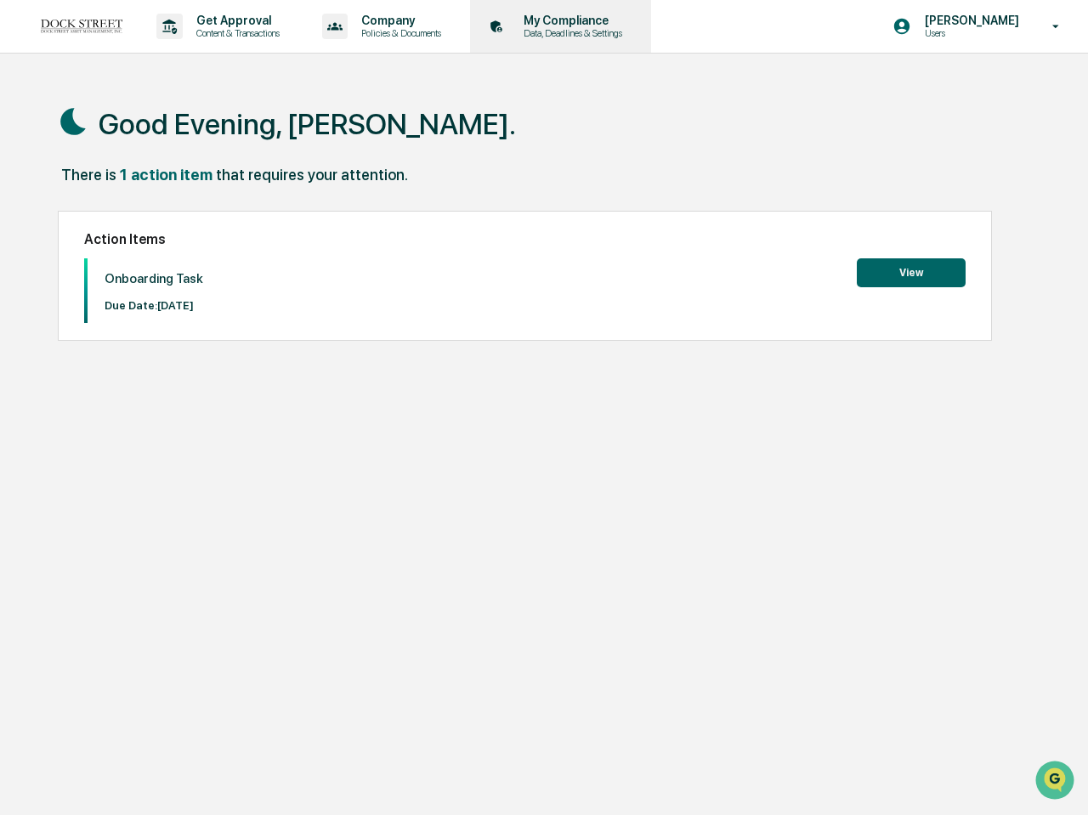
click at [558, 37] on p "Data, Deadlines & Settings" at bounding box center [570, 33] width 121 height 12
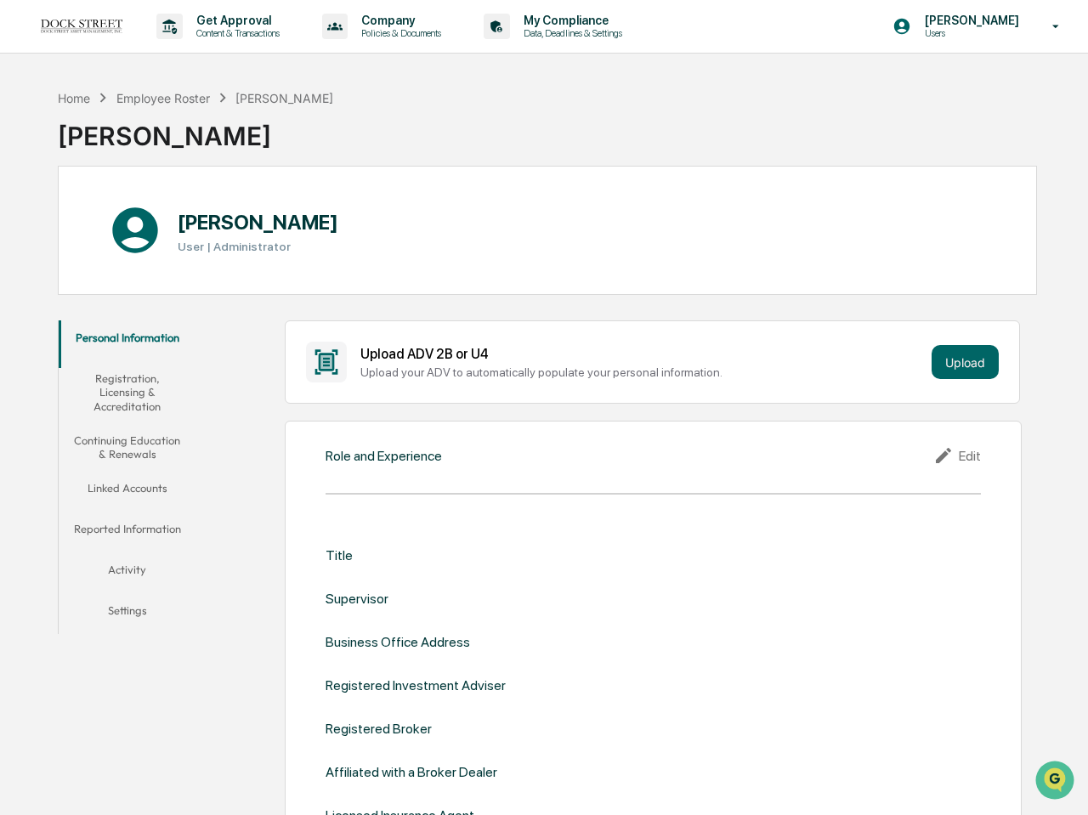
click at [134, 602] on button "Settings" at bounding box center [127, 613] width 136 height 41
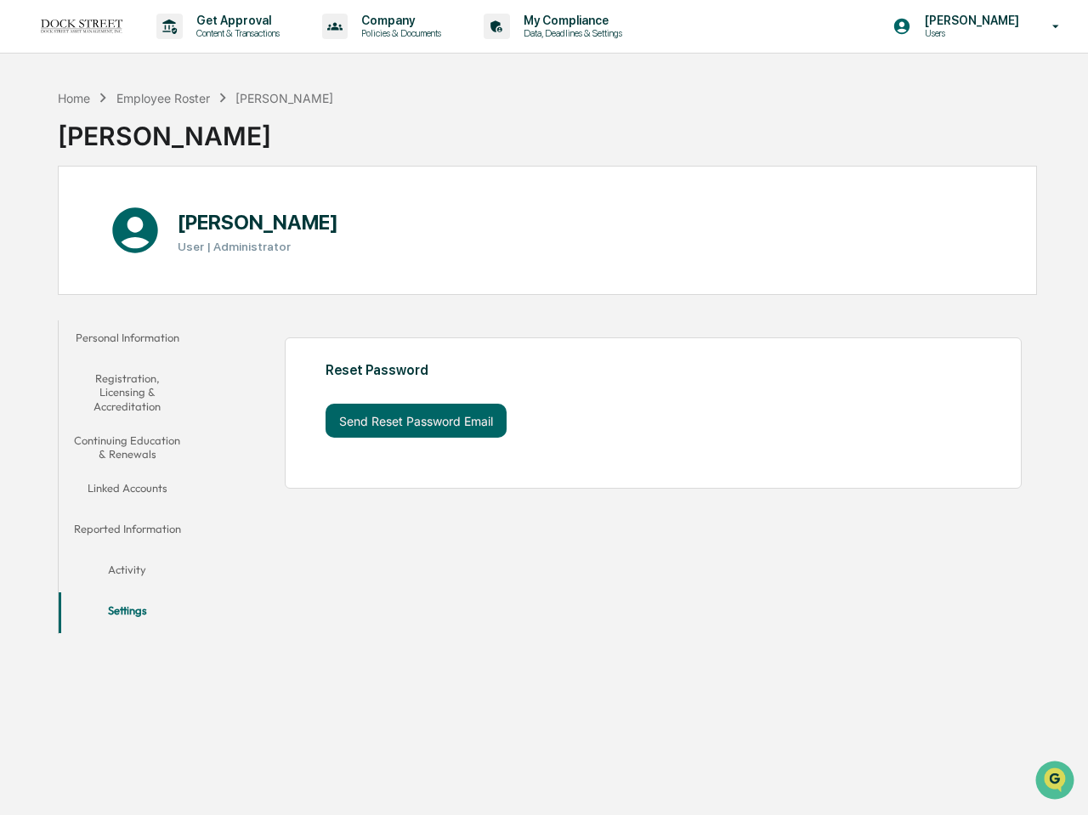
click at [138, 591] on button "Activity" at bounding box center [127, 573] width 136 height 41
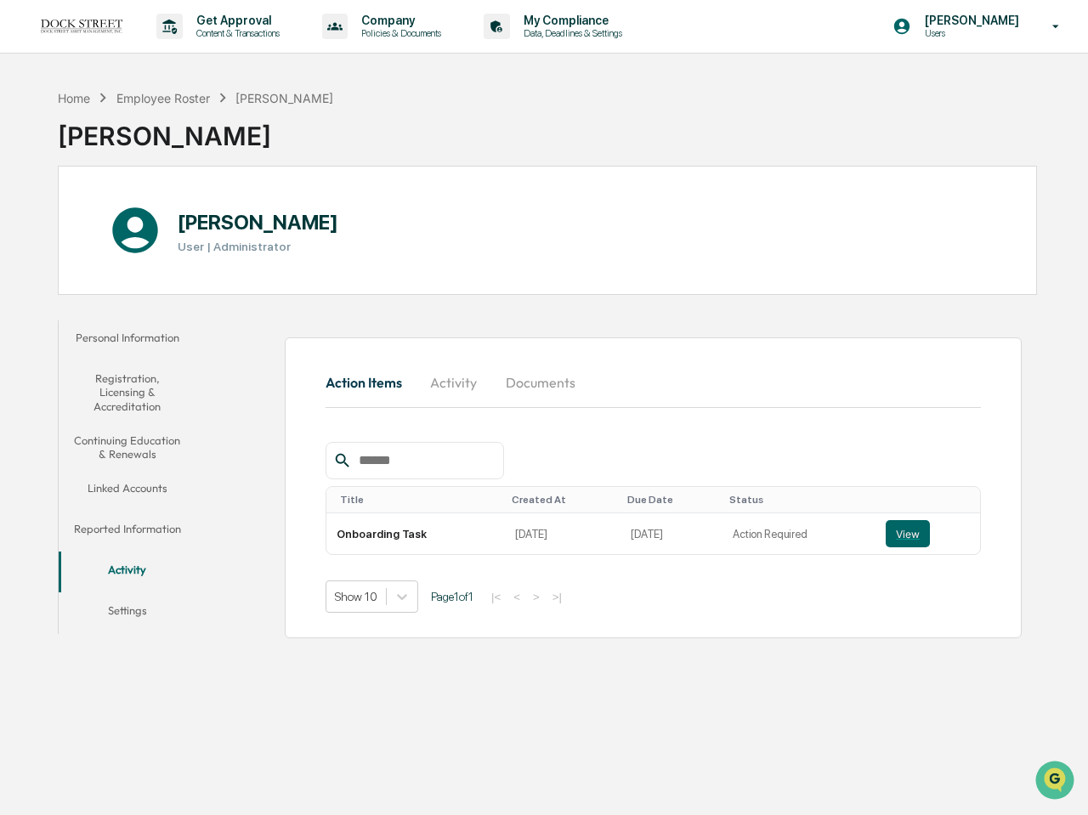
click at [139, 557] on button "Activity" at bounding box center [127, 573] width 136 height 41
click at [141, 546] on button "Reported Information" at bounding box center [127, 532] width 136 height 41
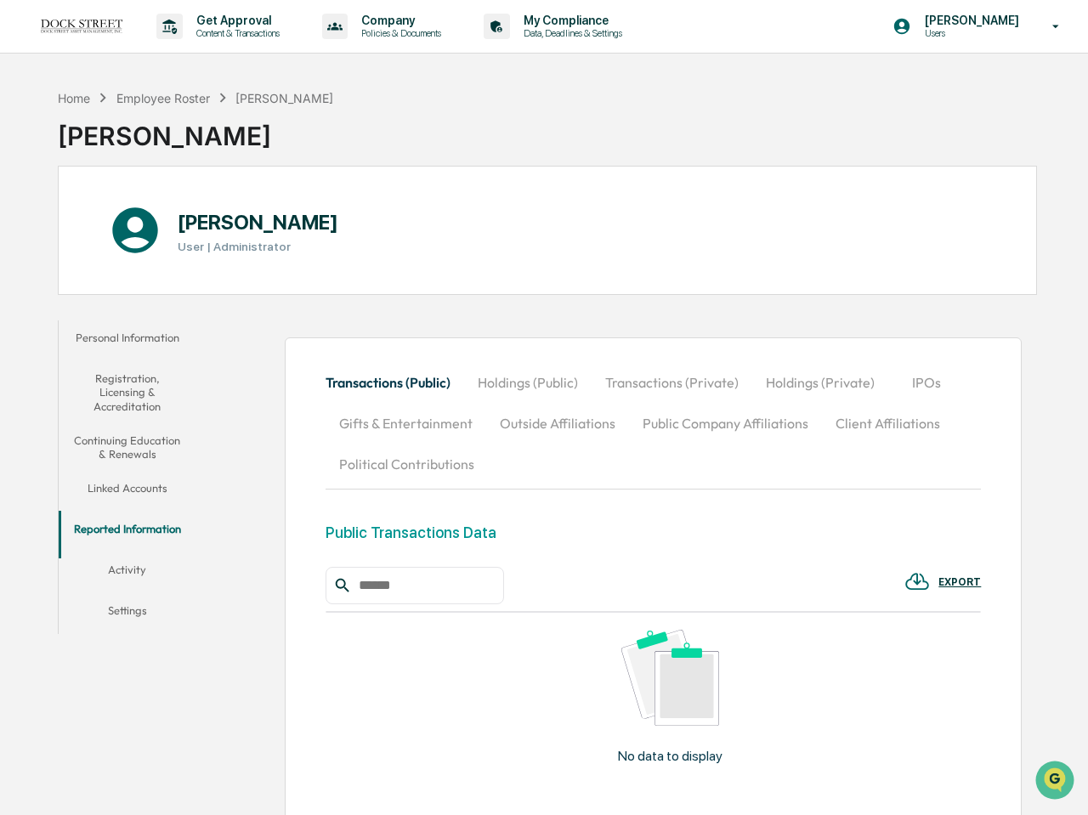
click at [139, 513] on button "Reported Information" at bounding box center [127, 532] width 136 height 41
click at [140, 495] on button "Linked Accounts" at bounding box center [127, 491] width 136 height 41
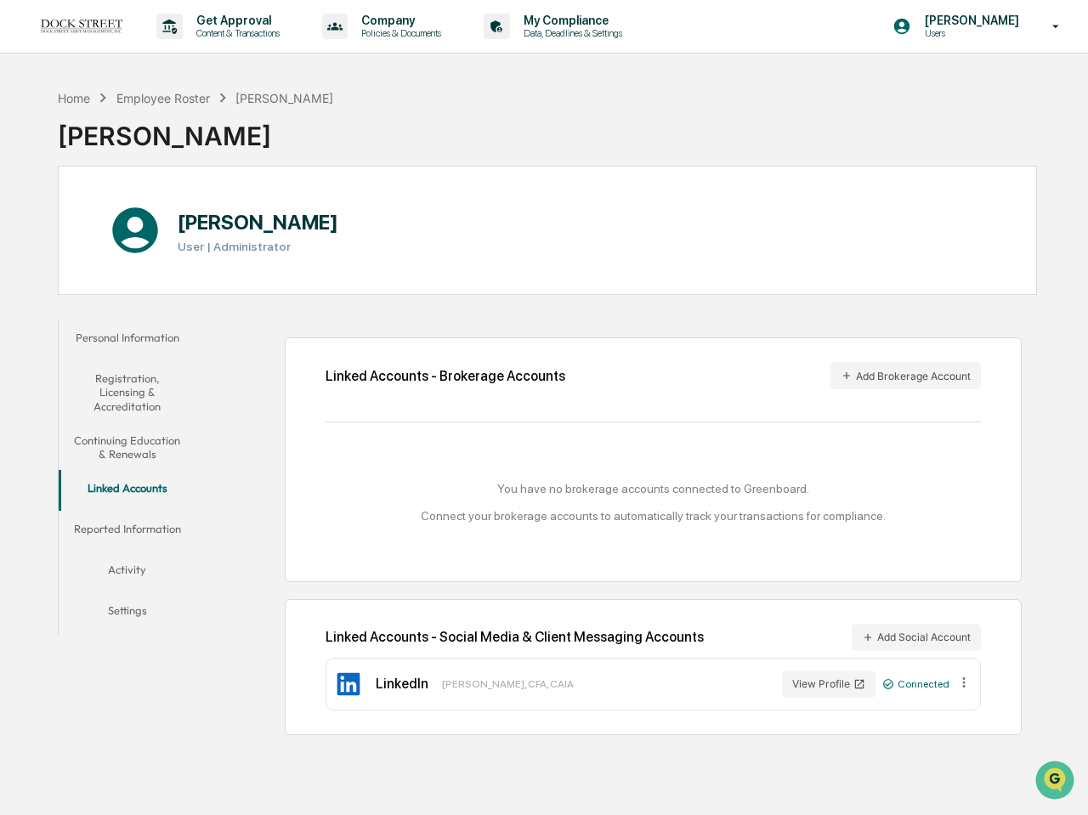
click at [139, 469] on button "Continuing Education & Renewals" at bounding box center [127, 447] width 136 height 48
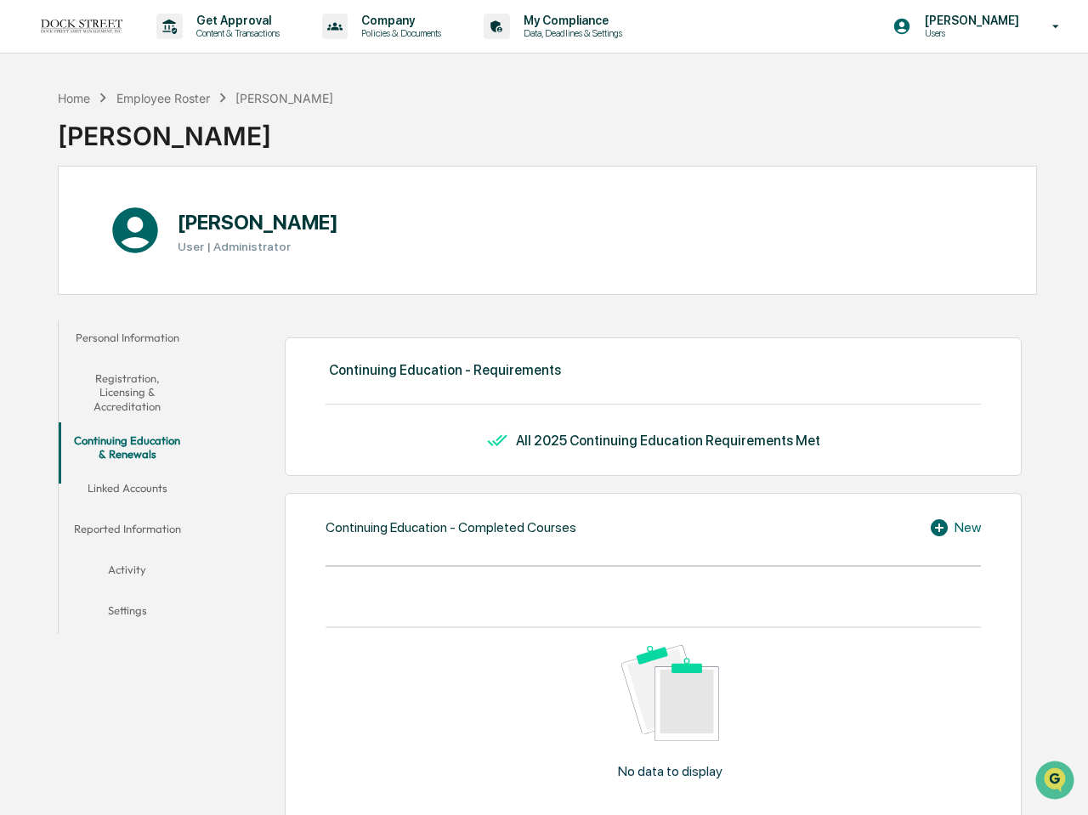
click at [861, 40] on div "Get Approval Content & Transactions Company Policies & Documents My Compliance …" at bounding box center [544, 27] width 1088 height 54
